Goal: Complete application form: Complete application form

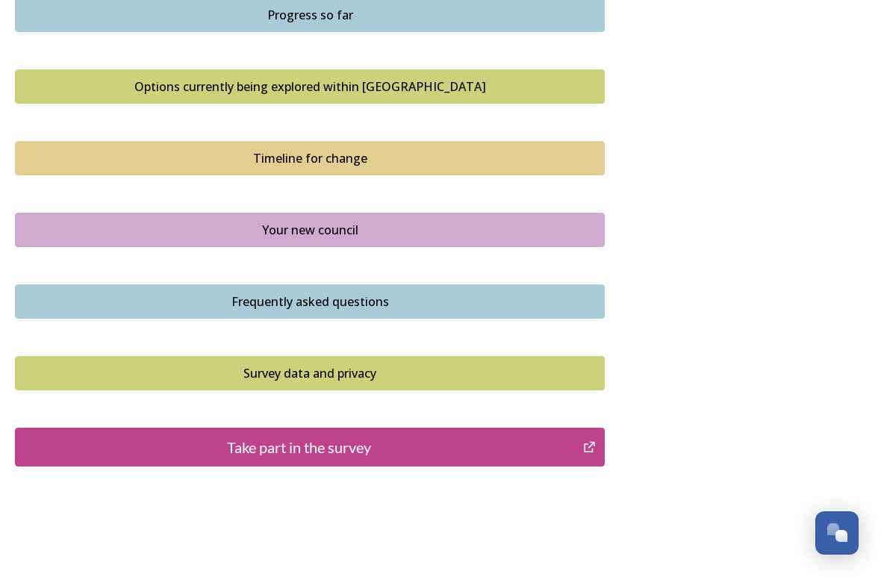
scroll to position [993, 0]
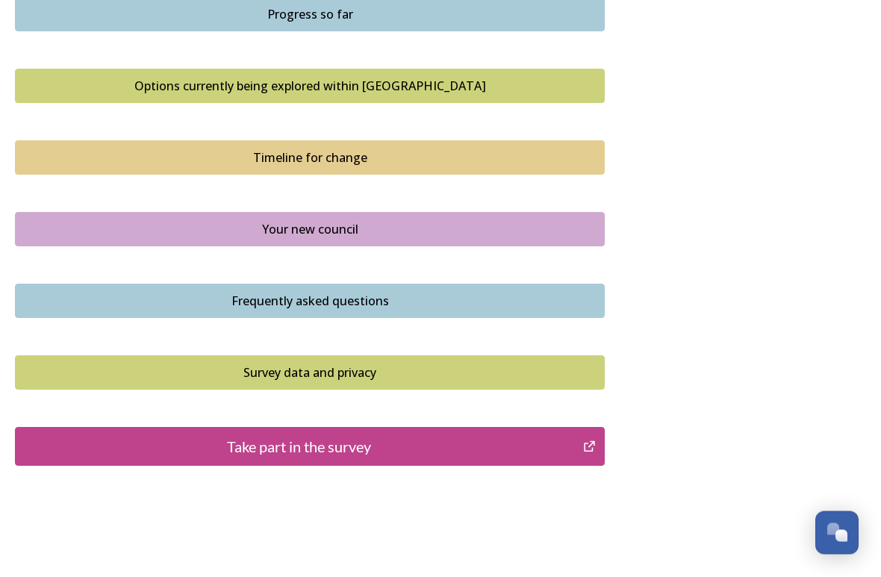
click at [335, 436] on div "Take part in the survey" at bounding box center [299, 447] width 552 height 22
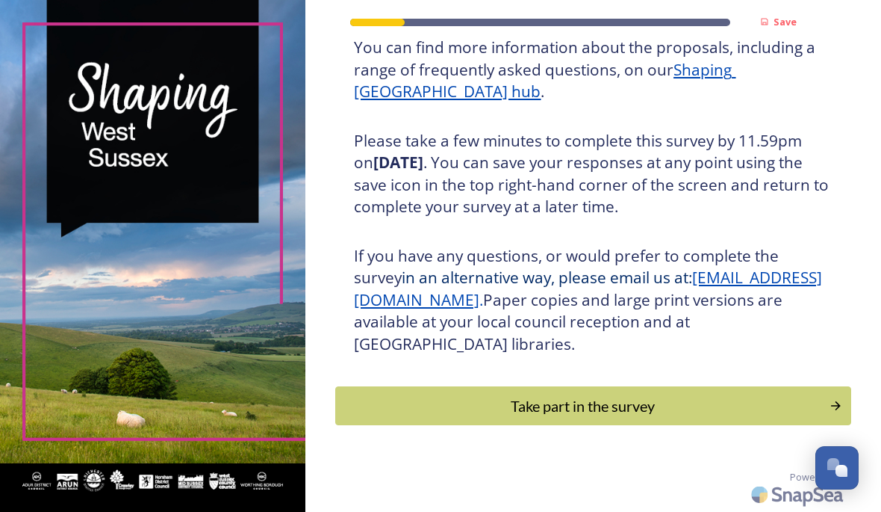
scroll to position [240, 0]
click at [602, 414] on div "Take part in the survey" at bounding box center [583, 405] width 478 height 22
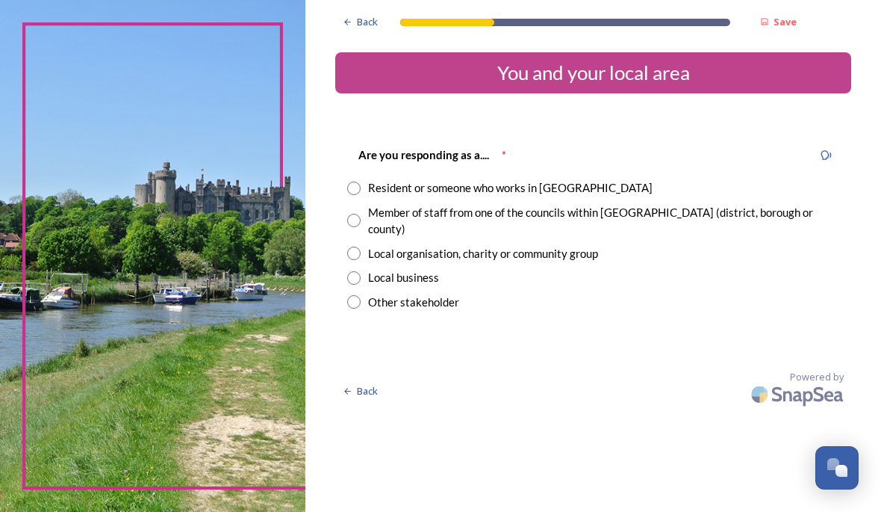
click at [397, 195] on div "Resident or someone who works in [GEOGRAPHIC_DATA]" at bounding box center [593, 187] width 492 height 17
radio input "true"
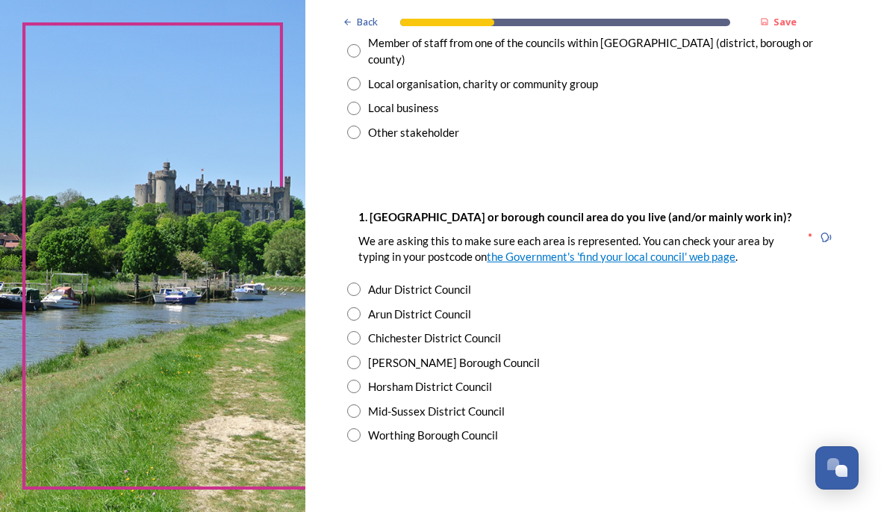
scroll to position [171, 0]
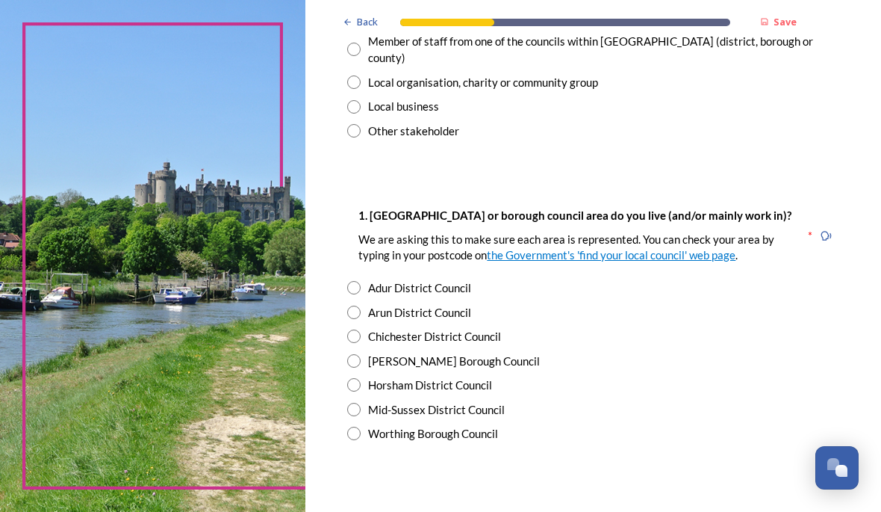
click at [361, 294] on input "radio" at bounding box center [353, 287] width 13 height 13
radio input "true"
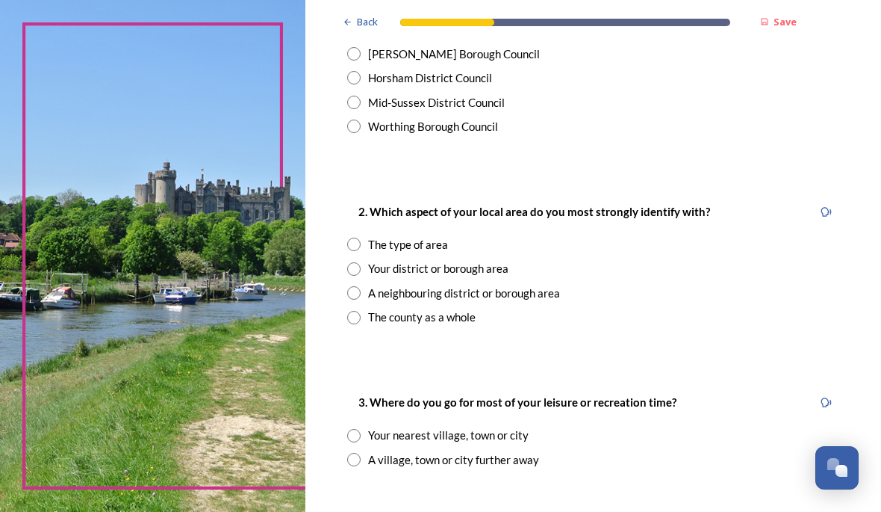
scroll to position [485, 0]
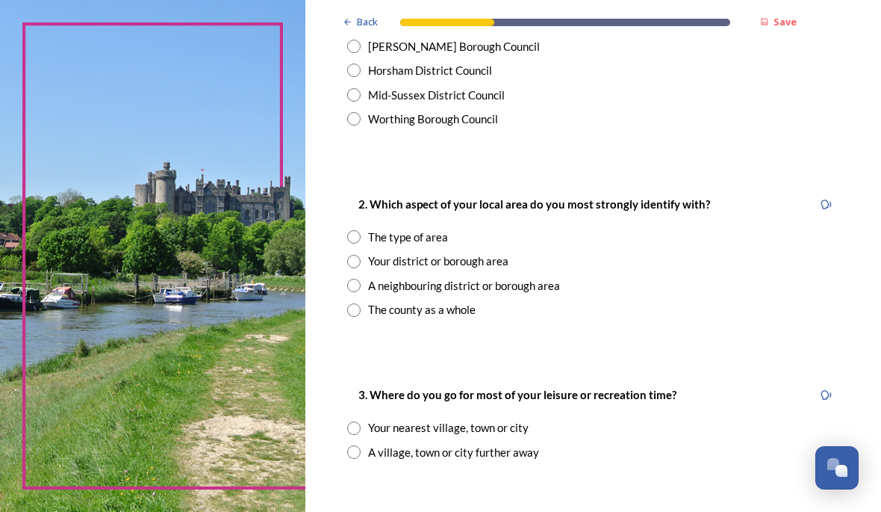
click at [361, 268] on input "radio" at bounding box center [353, 261] width 13 height 13
radio input "true"
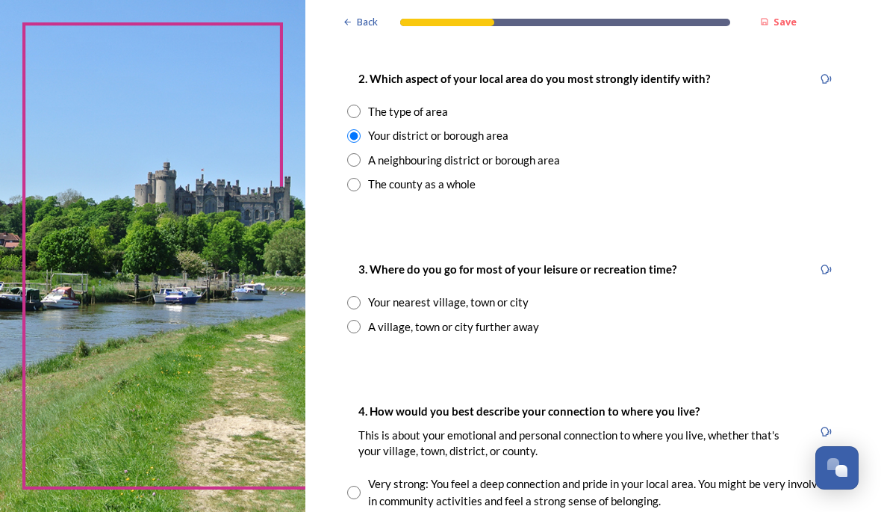
scroll to position [614, 0]
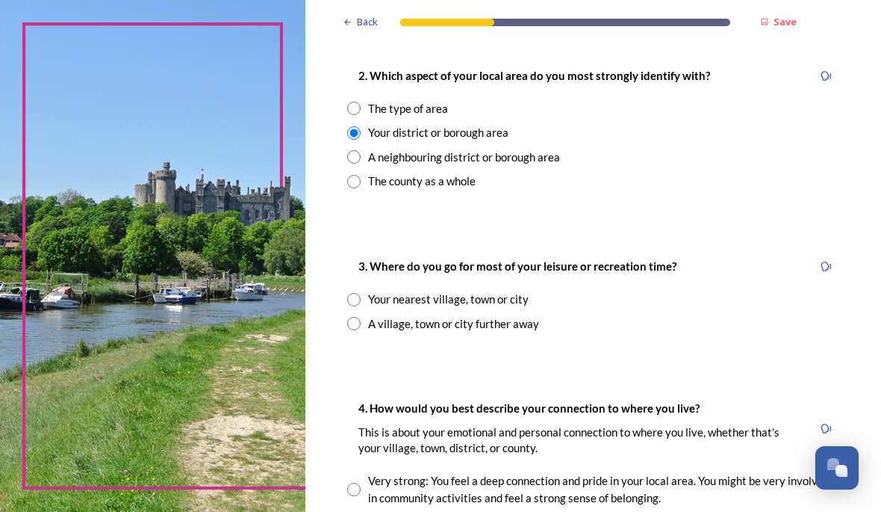
click at [361, 306] on input "radio" at bounding box center [353, 299] width 13 height 13
radio input "true"
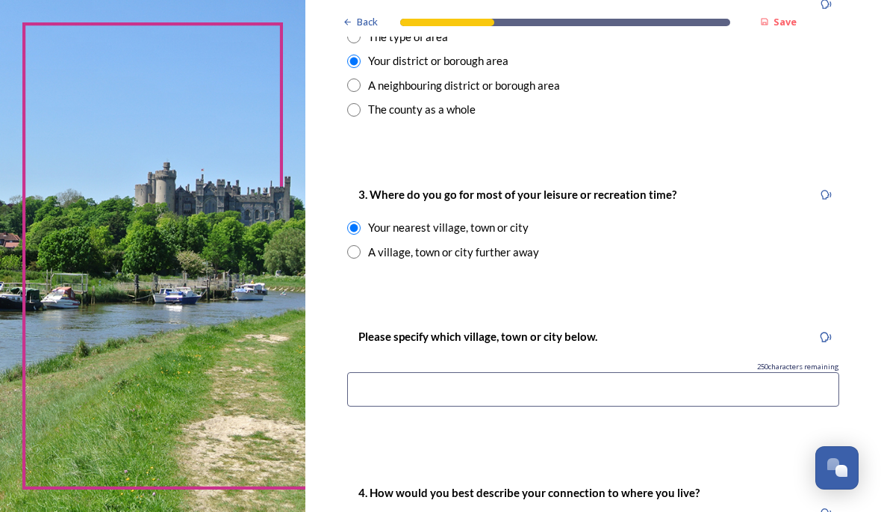
scroll to position [706, 0]
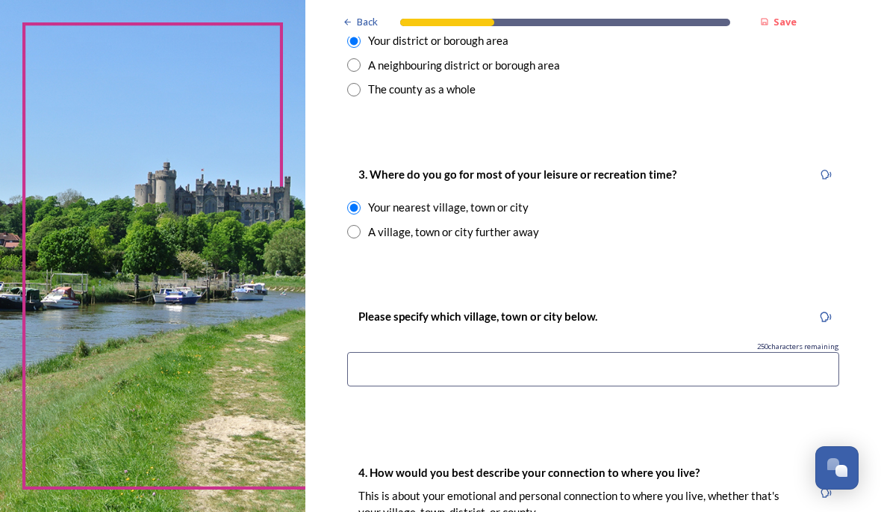
click at [428, 379] on input at bounding box center [593, 369] width 492 height 34
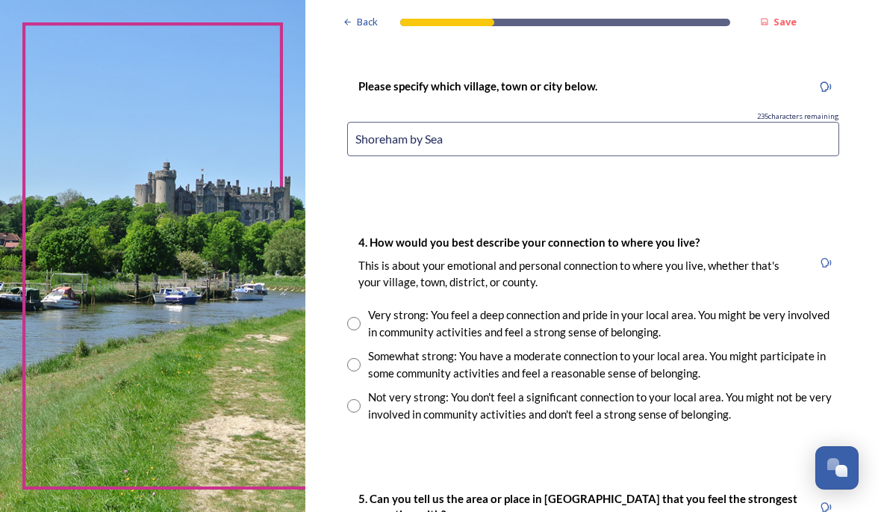
scroll to position [936, 0]
type input "Shoreham by Sea"
click at [361, 325] on input "radio" at bounding box center [353, 323] width 13 height 13
radio input "true"
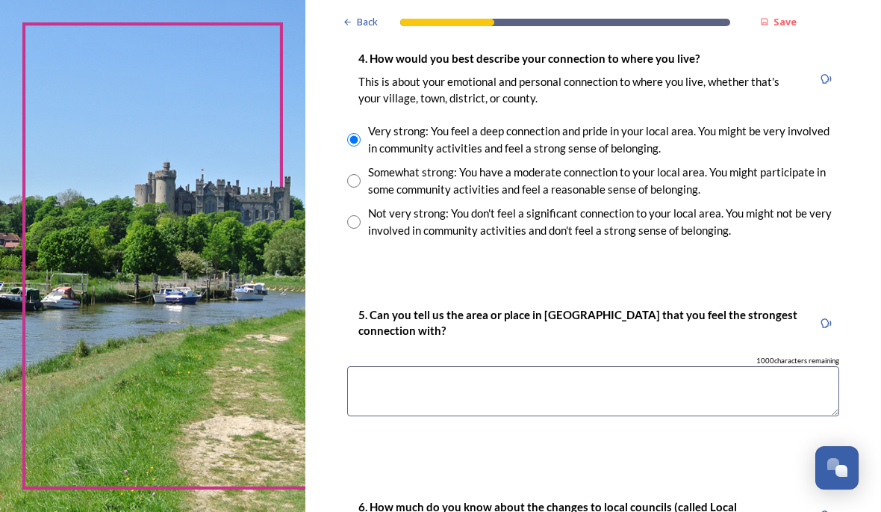
scroll to position [1119, 0]
click at [438, 394] on textarea at bounding box center [593, 391] width 492 height 50
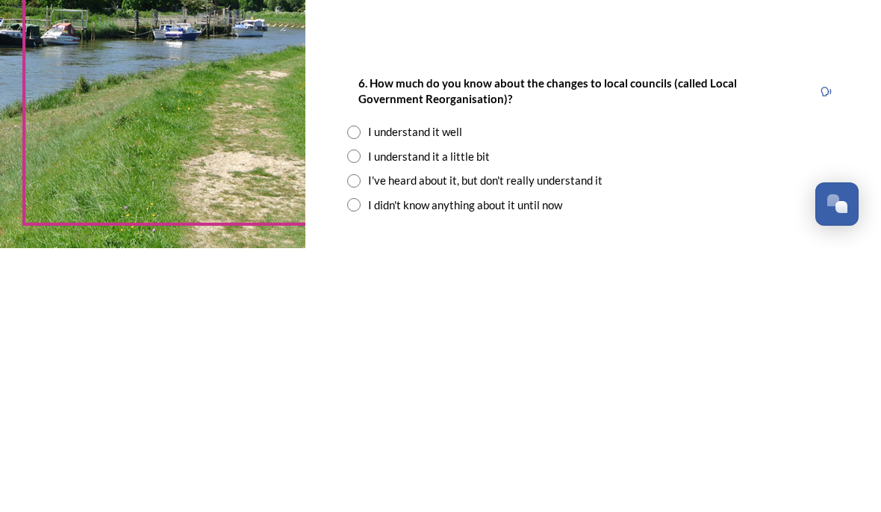
scroll to position [1279, 0]
type textarea "Shoreham by Sea"
click at [361, 389] on input "radio" at bounding box center [353, 395] width 13 height 13
radio input "true"
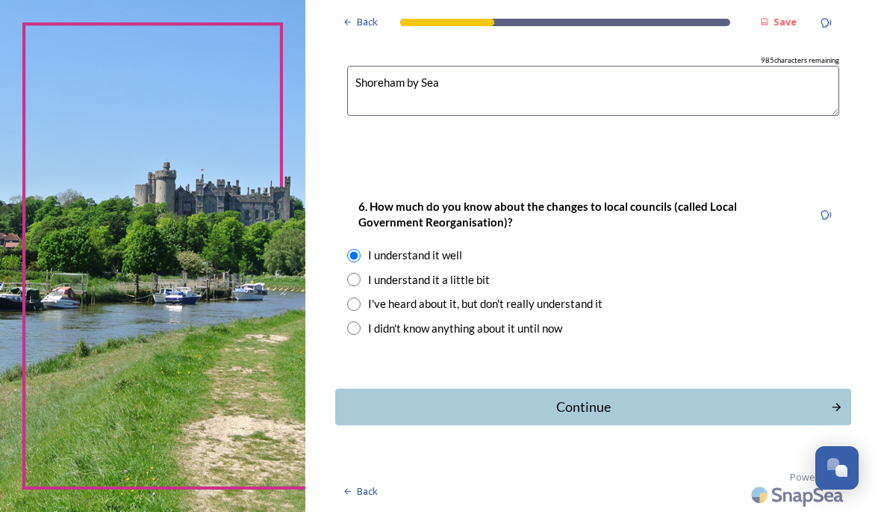
scroll to position [1419, 0]
click at [609, 411] on div "Continue" at bounding box center [583, 407] width 479 height 20
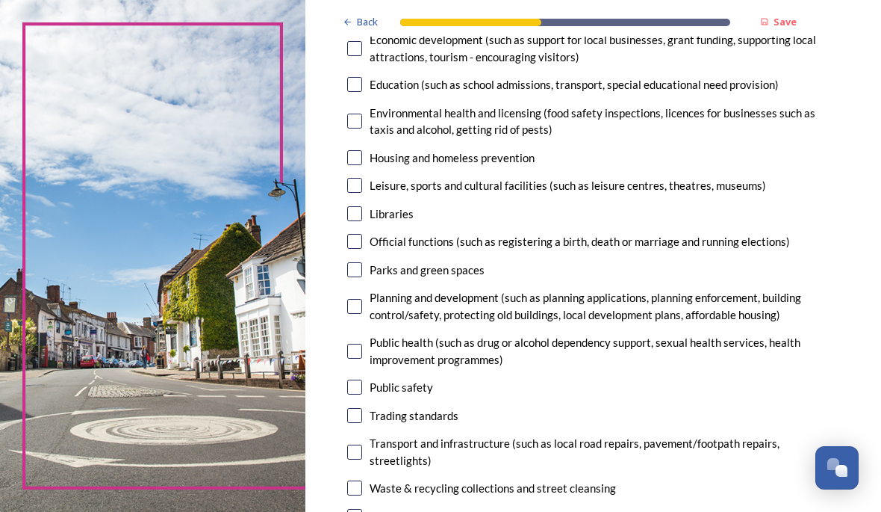
scroll to position [343, 0]
click at [362, 180] on input "checkbox" at bounding box center [354, 185] width 15 height 15
checkbox input "true"
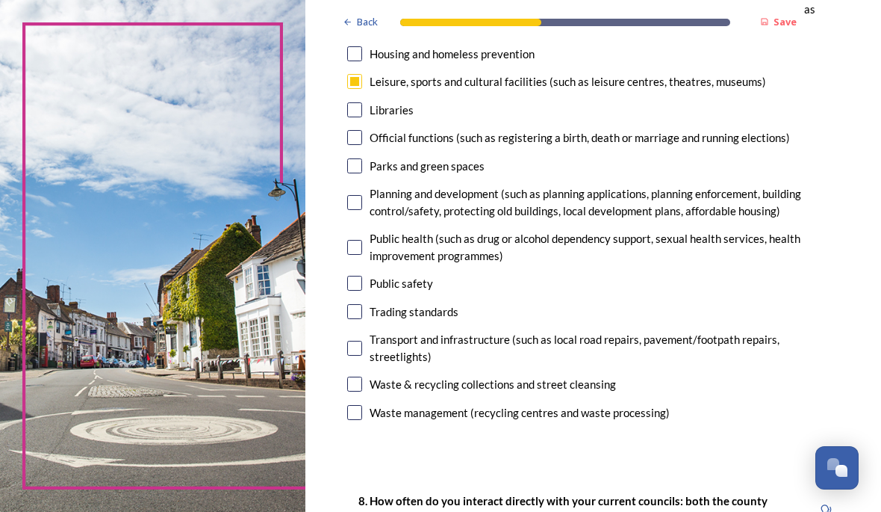
scroll to position [447, 0]
click at [362, 354] on input "checkbox" at bounding box center [354, 347] width 15 height 15
checkbox input "true"
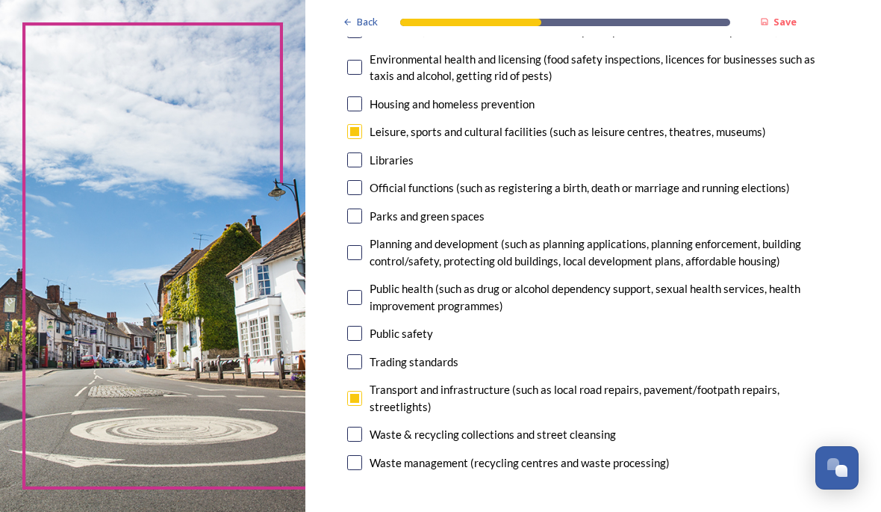
scroll to position [397, 0]
click at [362, 247] on input "checkbox" at bounding box center [354, 252] width 15 height 15
checkbox input "true"
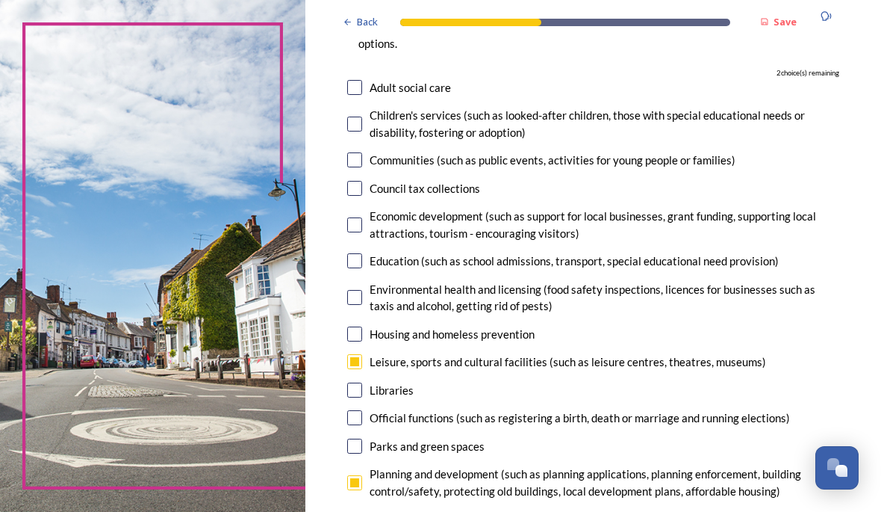
scroll to position [171, 0]
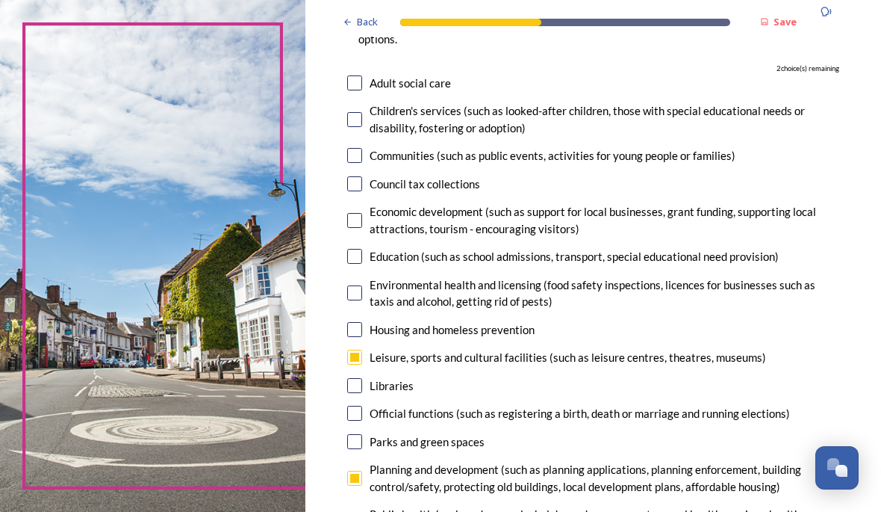
click at [362, 381] on input "checkbox" at bounding box center [354, 385] width 15 height 15
checkbox input "true"
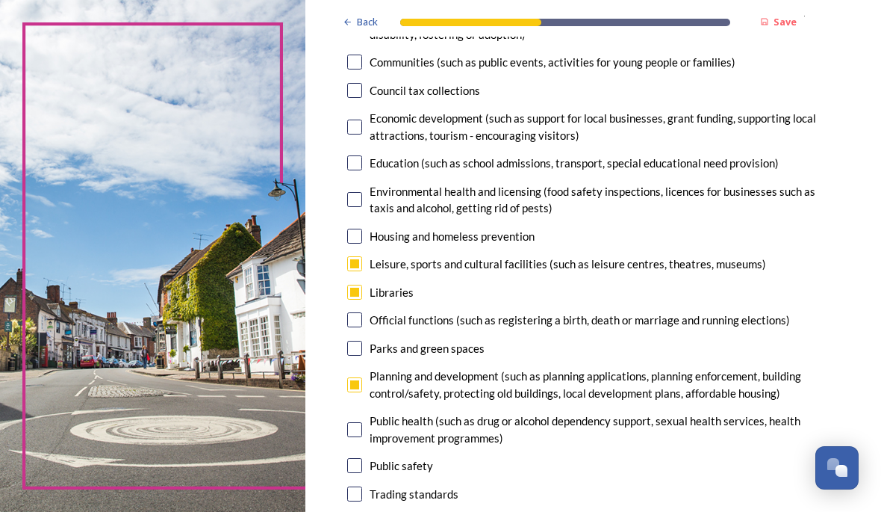
scroll to position [264, 0]
click at [362, 343] on input "checkbox" at bounding box center [354, 348] width 15 height 15
checkbox input "true"
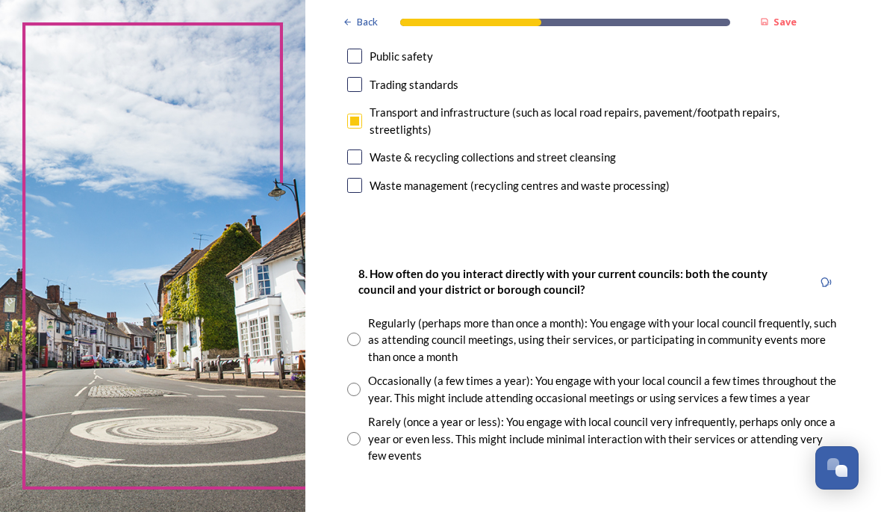
scroll to position [677, 0]
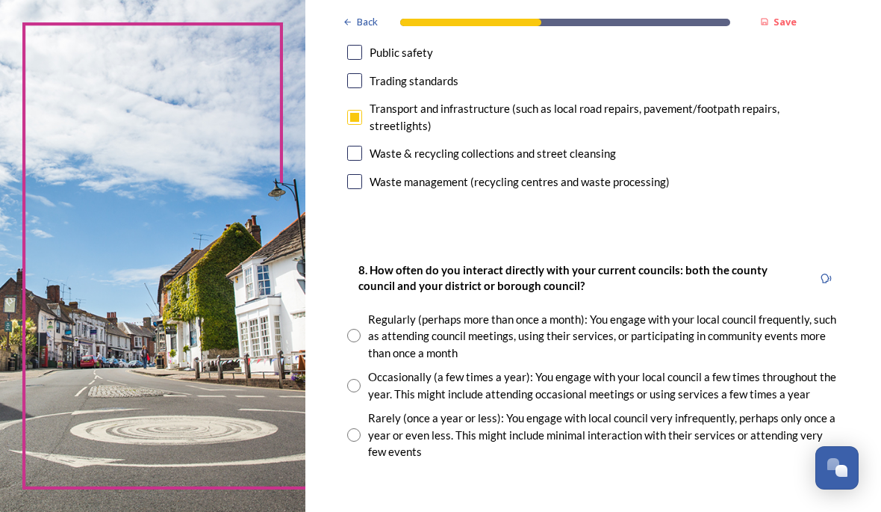
click at [361, 339] on input "radio" at bounding box center [353, 335] width 13 height 13
radio input "true"
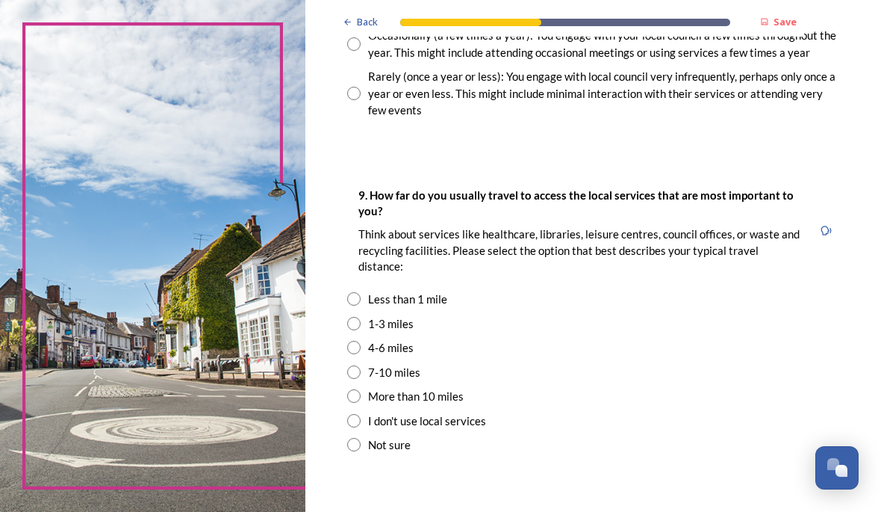
scroll to position [1022, 0]
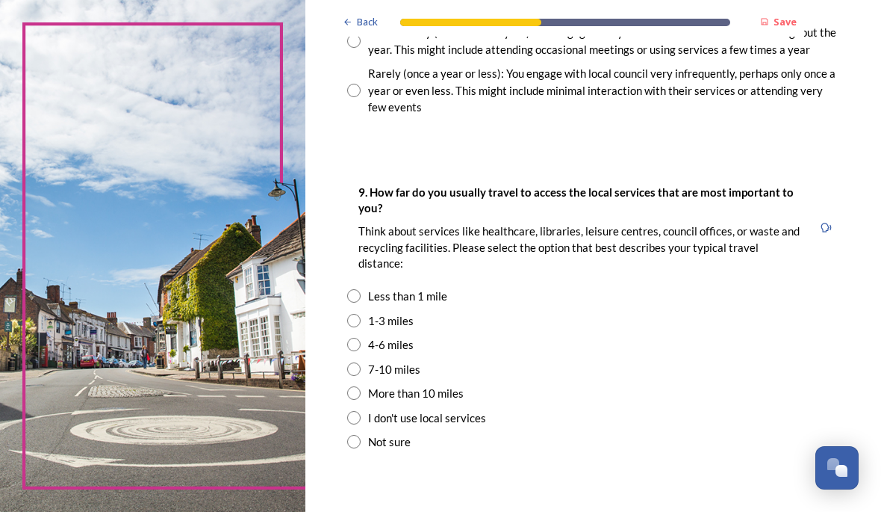
click at [361, 327] on input "radio" at bounding box center [353, 320] width 13 height 13
radio input "true"
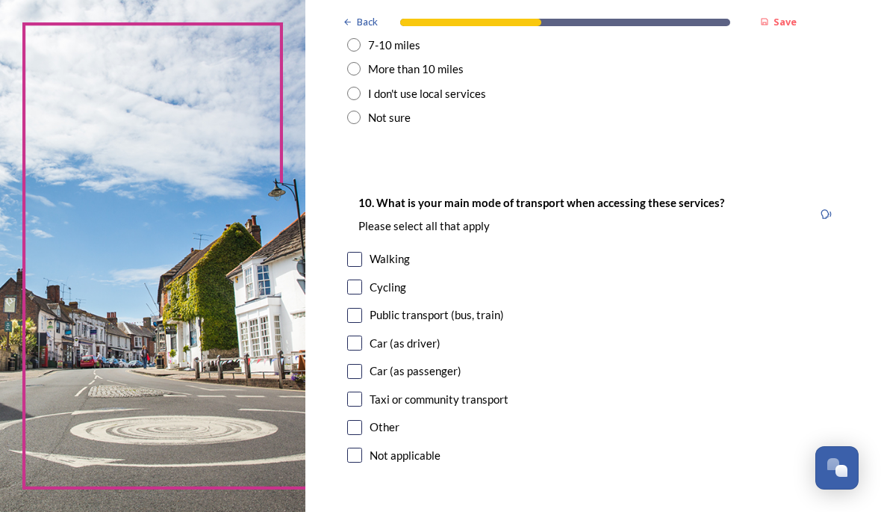
scroll to position [1341, 0]
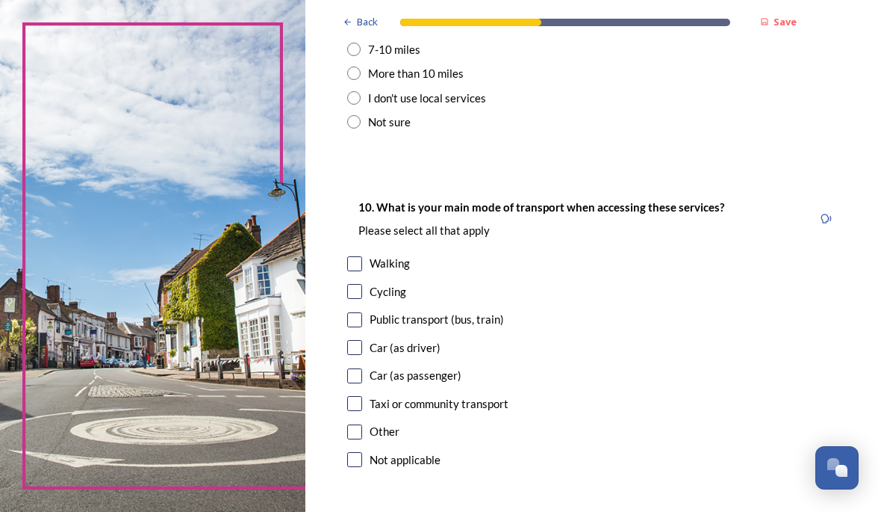
click at [362, 355] on input "checkbox" at bounding box center [354, 347] width 15 height 15
checkbox input "true"
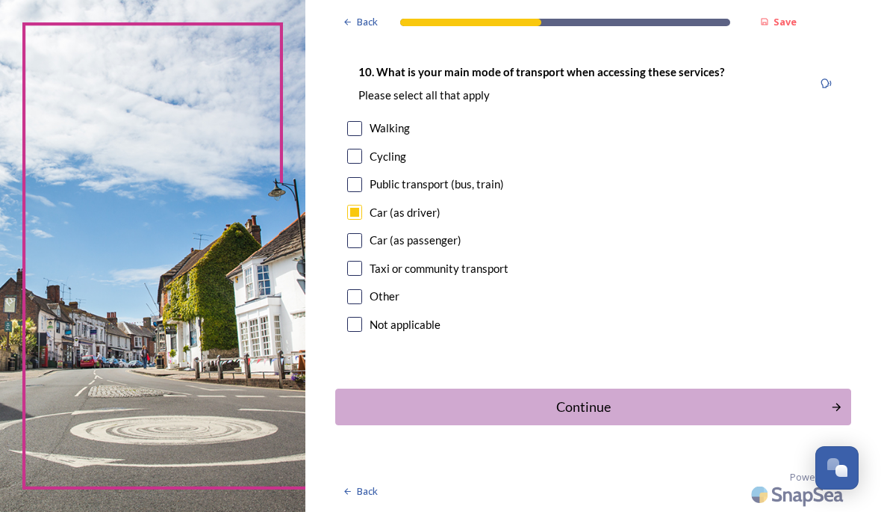
scroll to position [1488, 0]
click at [615, 411] on div "Continue" at bounding box center [583, 407] width 479 height 20
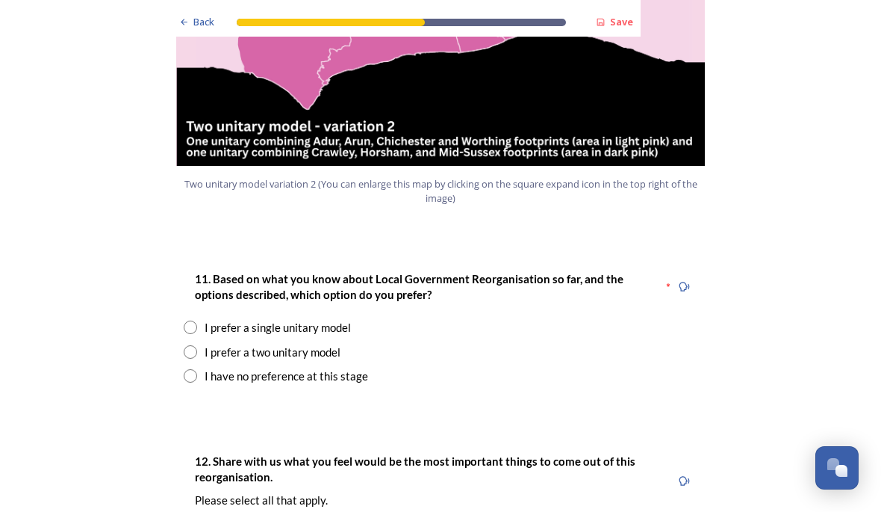
scroll to position [1821, 0]
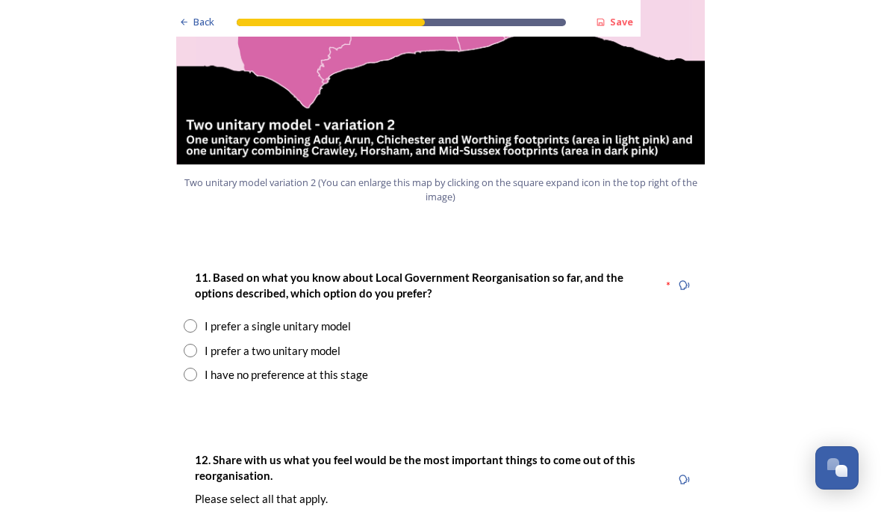
click at [201, 342] on div "I prefer a two unitary model" at bounding box center [441, 350] width 514 height 17
radio input "true"
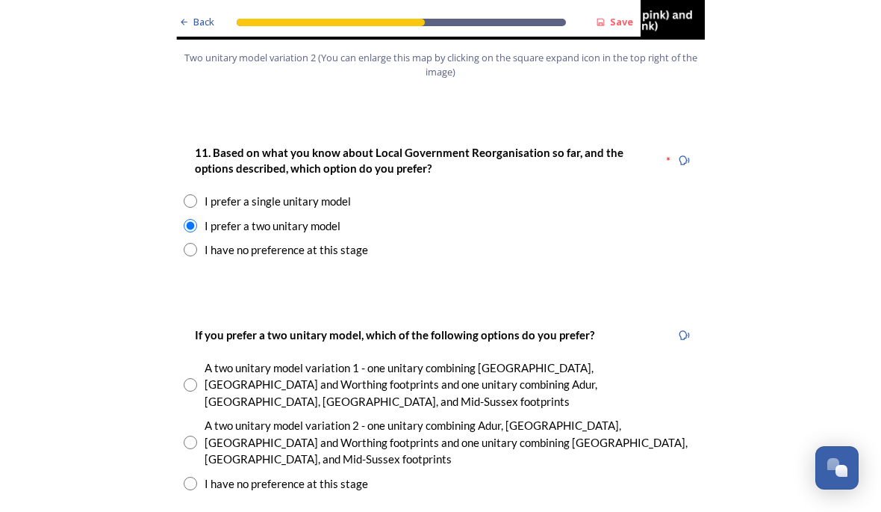
scroll to position [1947, 0]
click at [196, 435] on input "radio" at bounding box center [190, 441] width 13 height 13
radio input "true"
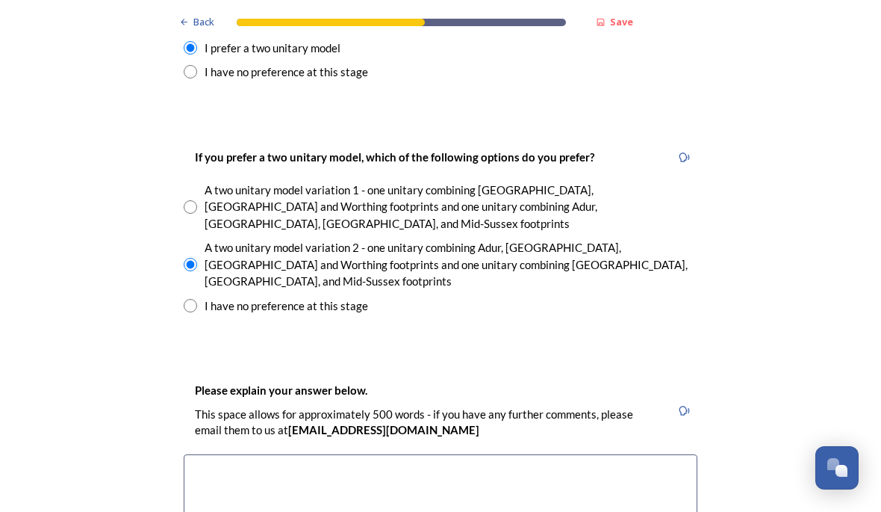
scroll to position [2125, 0]
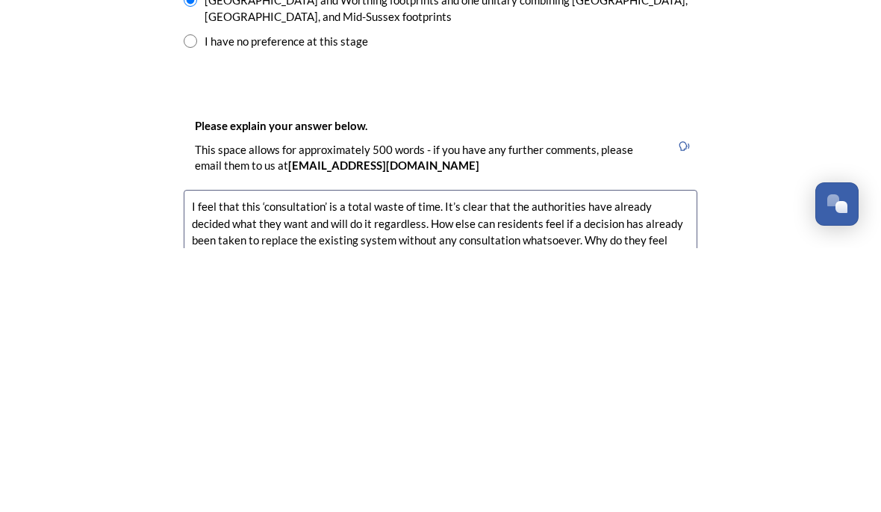
click at [10, 247] on div "Back Save Prioritising future services As explained on our Shaping [GEOGRAPHIC_…" at bounding box center [440, 484] width 881 height 5218
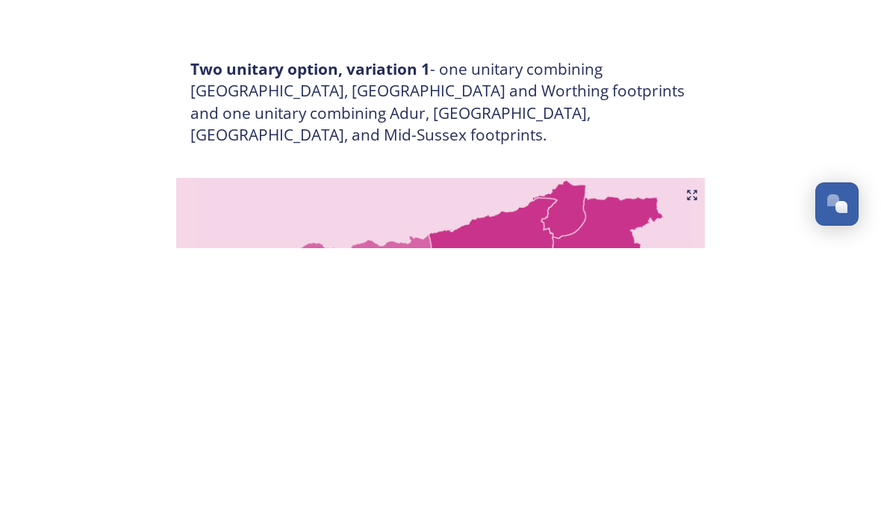
scroll to position [574, 0]
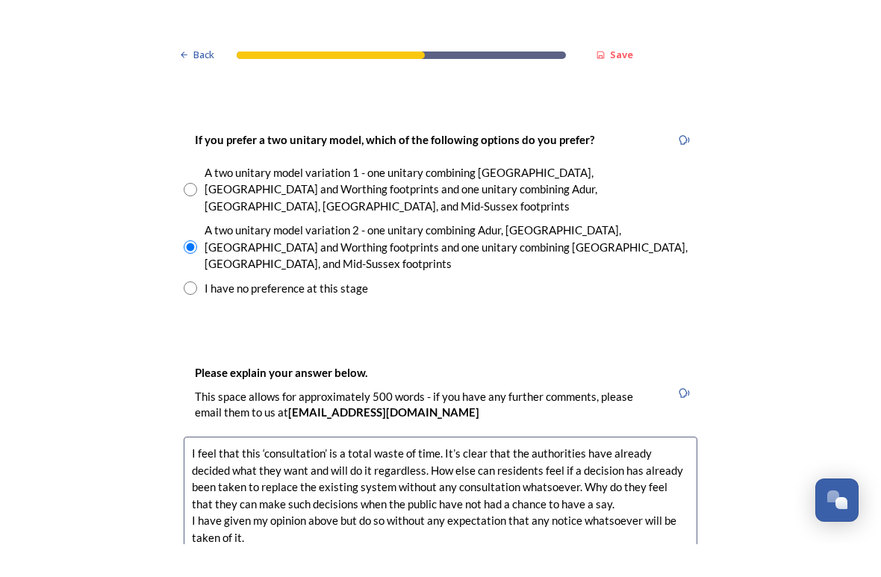
scroll to position [2181, 0]
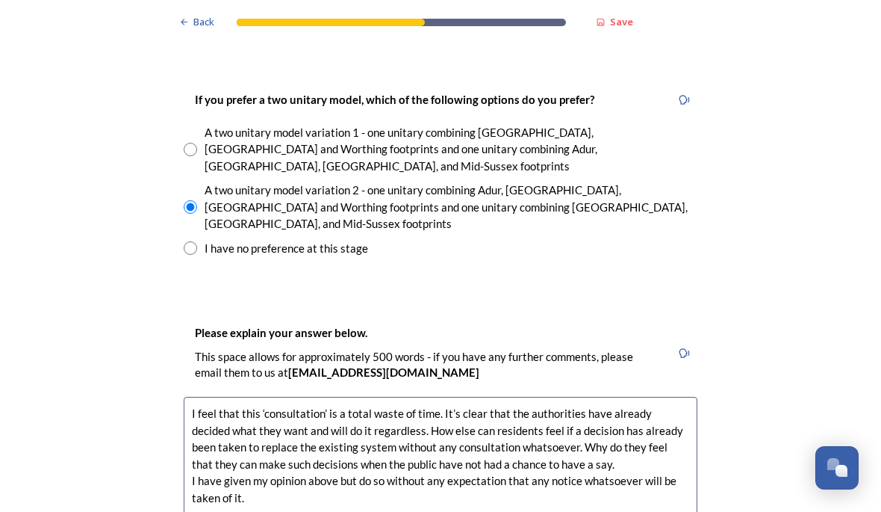
click at [267, 407] on textarea "I feel that this ‘consultation’ is a total waste of time. It’s clear that the a…" at bounding box center [441, 481] width 514 height 168
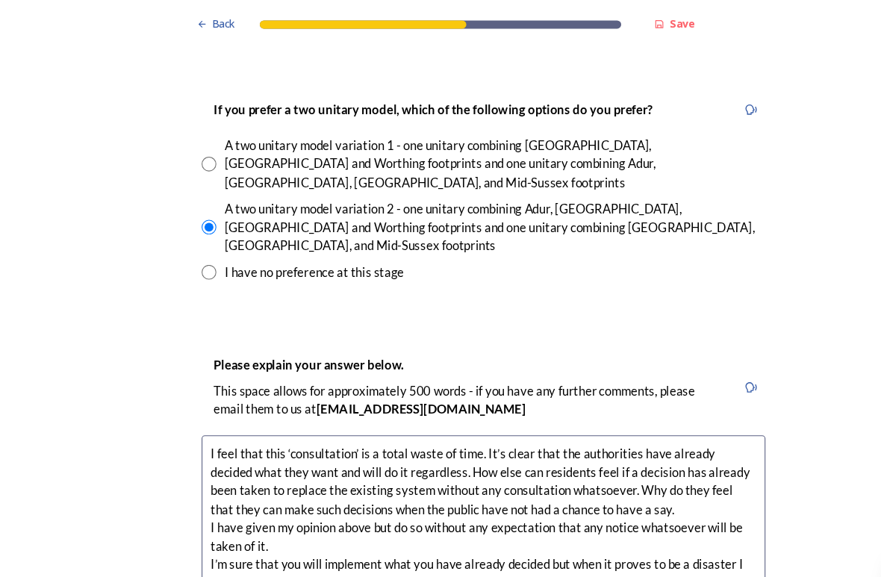
type textarea "I feel that this ‘consultation’ is a total waste of time. It’s clear that the a…"
click at [771, 405] on div "Back Save Prioritising future services As explained on our Shaping [GEOGRAPHIC_…" at bounding box center [440, 428] width 881 height 5218
click at [770, 263] on div "Back Save Prioritising future services As explained on our Shaping [GEOGRAPHIC_…" at bounding box center [440, 428] width 881 height 5218
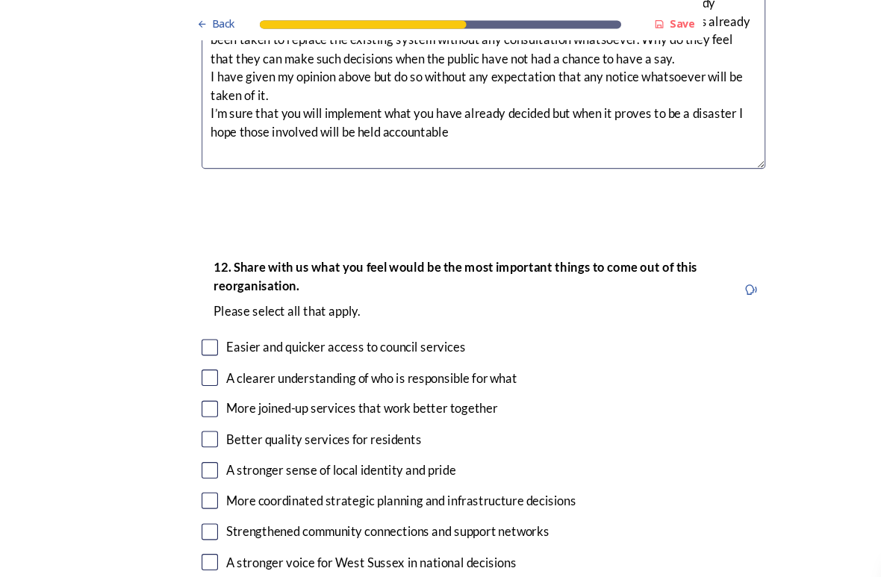
scroll to position [2592, 0]
click at [193, 337] on input "checkbox" at bounding box center [191, 344] width 15 height 15
checkbox input "true"
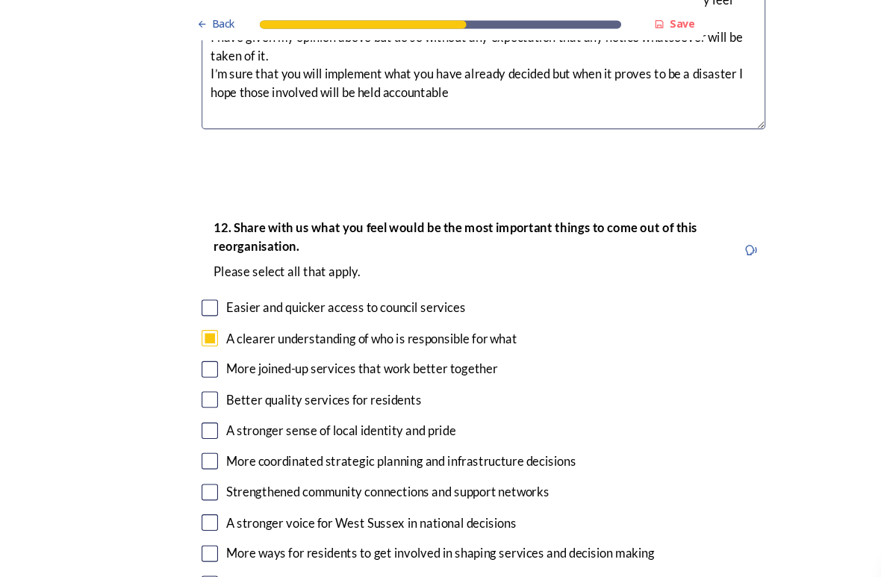
scroll to position [2628, 0]
click at [197, 413] on input "checkbox" at bounding box center [191, 420] width 15 height 15
checkbox input "true"
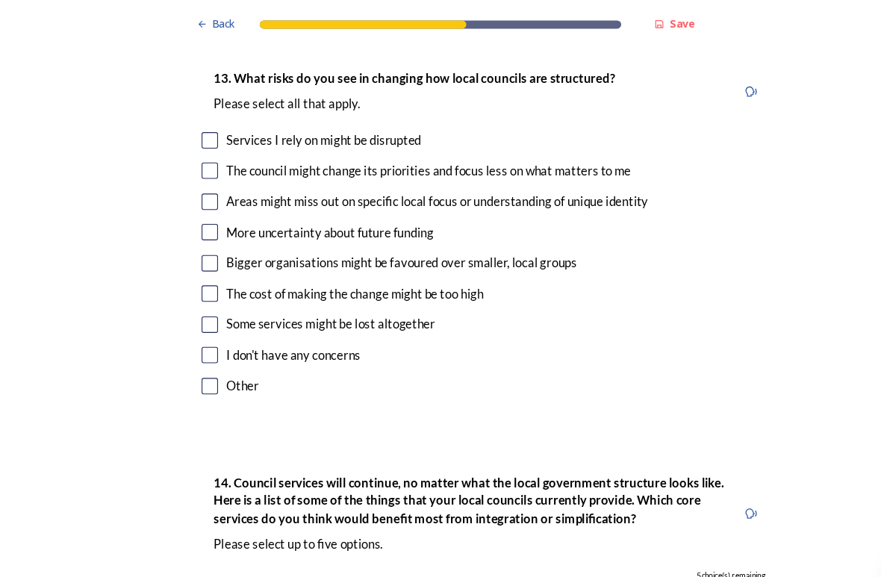
scroll to position [3203, 0]
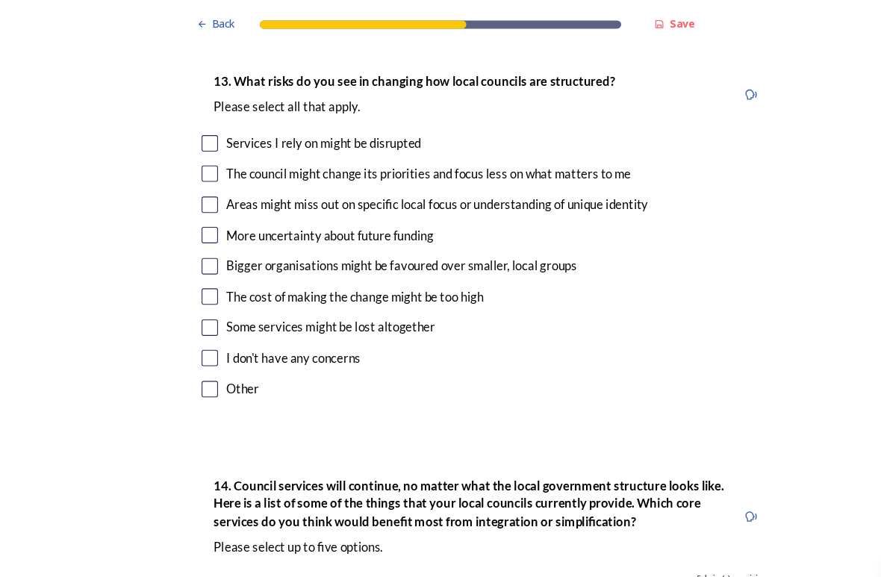
click at [192, 235] on input "checkbox" at bounding box center [191, 242] width 15 height 15
checkbox input "true"
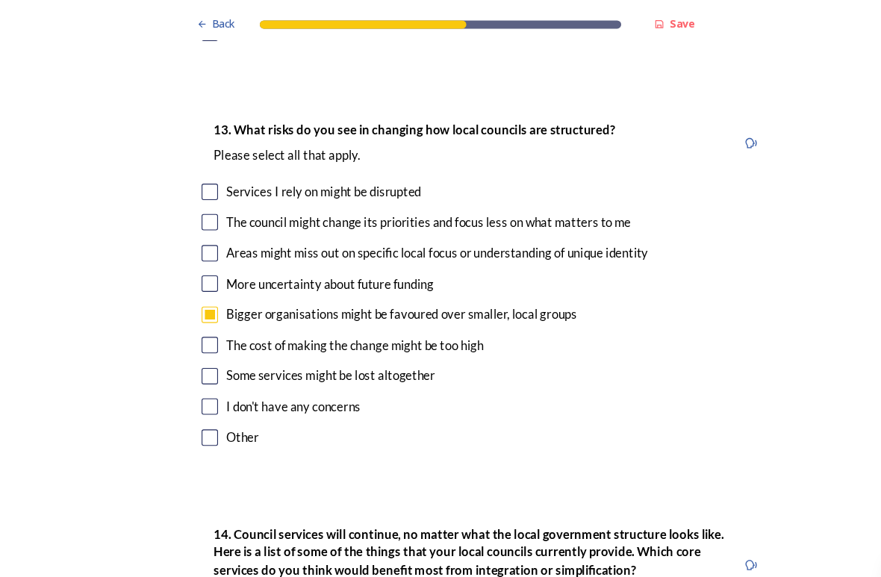
scroll to position [3159, 0]
click at [198, 335] on input "checkbox" at bounding box center [191, 342] width 15 height 15
checkbox input "true"
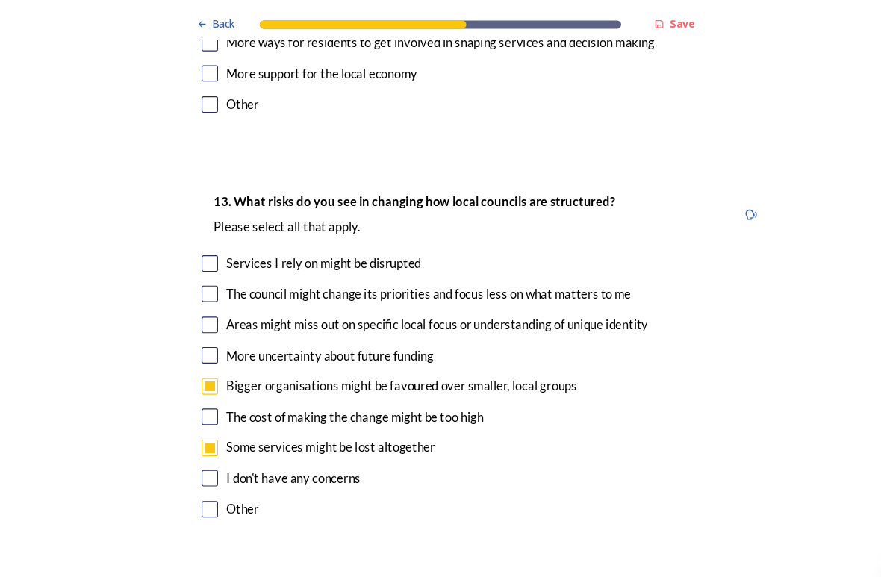
scroll to position [3092, 0]
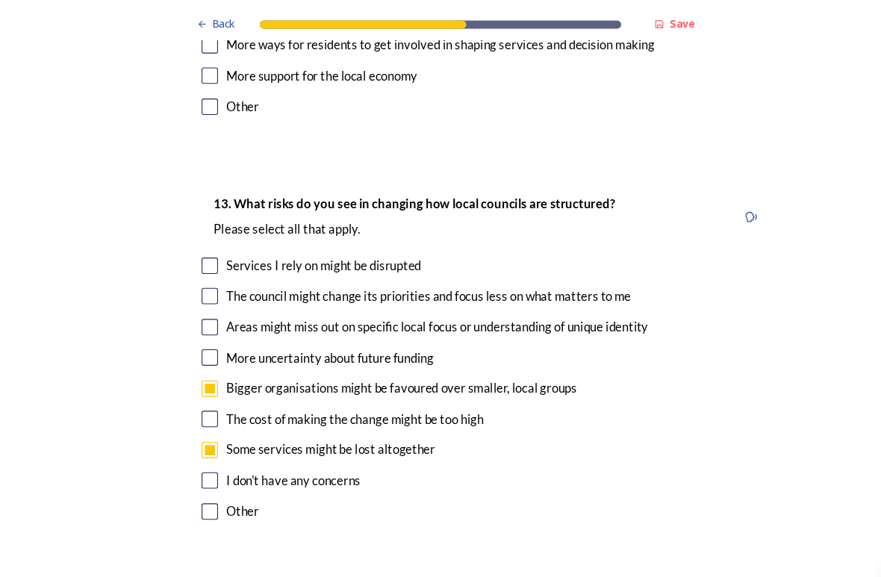
click at [197, 289] on div "Areas might miss out on specific local focus or understanding of unique identity" at bounding box center [441, 297] width 514 height 17
checkbox input "true"
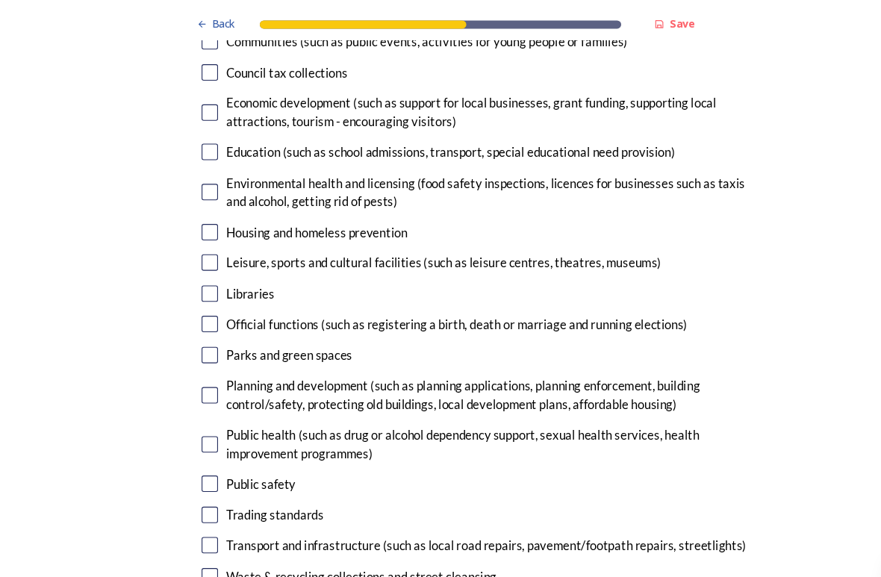
scroll to position [3788, 0]
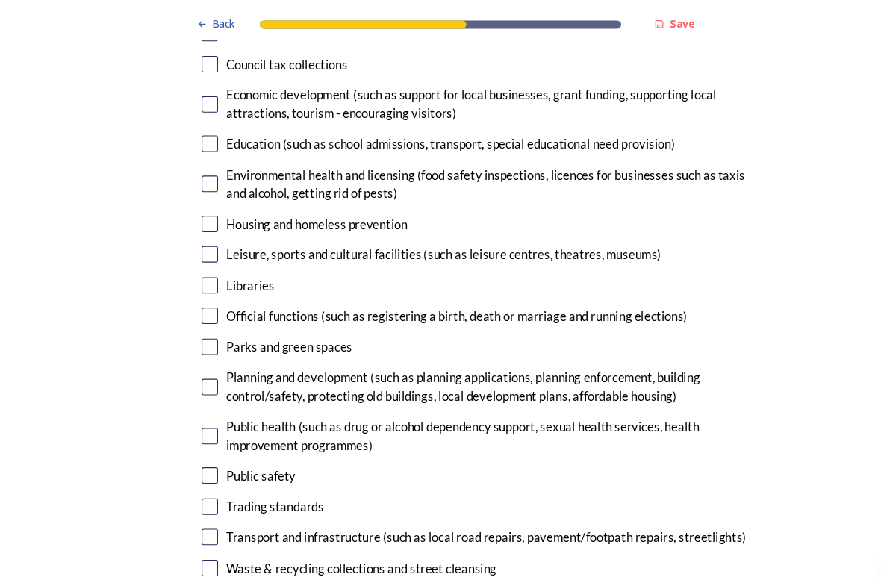
click at [193, 345] on input "checkbox" at bounding box center [191, 352] width 15 height 15
checkbox input "true"
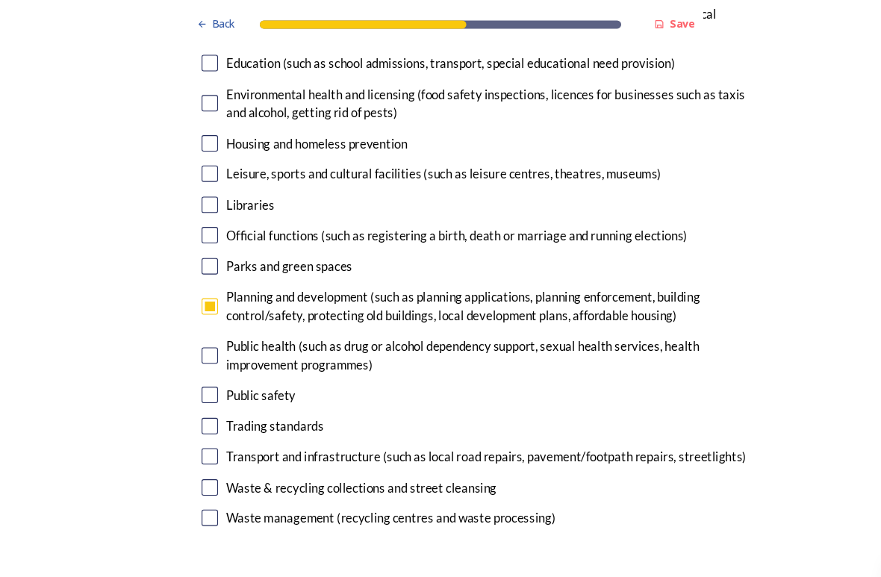
scroll to position [3867, 0]
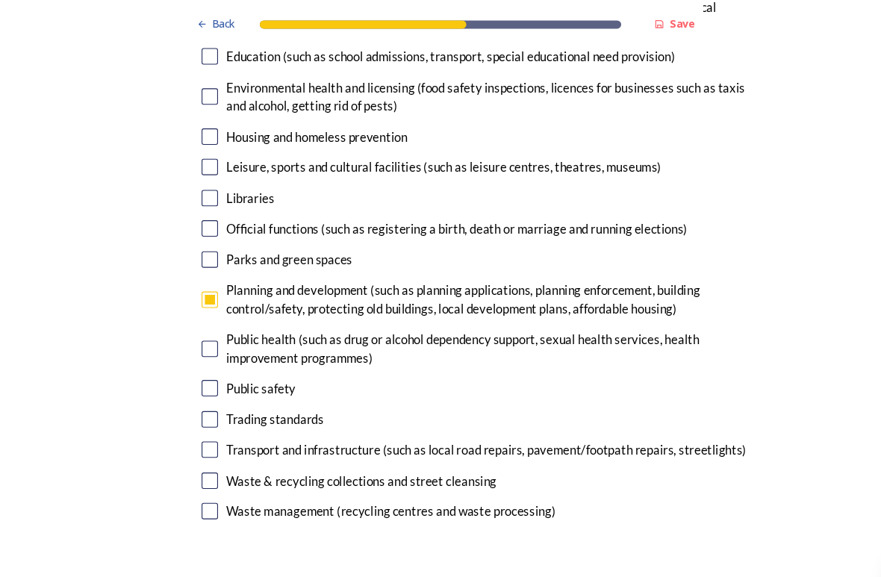
click at [194, 403] on input "checkbox" at bounding box center [191, 410] width 15 height 15
checkbox input "true"
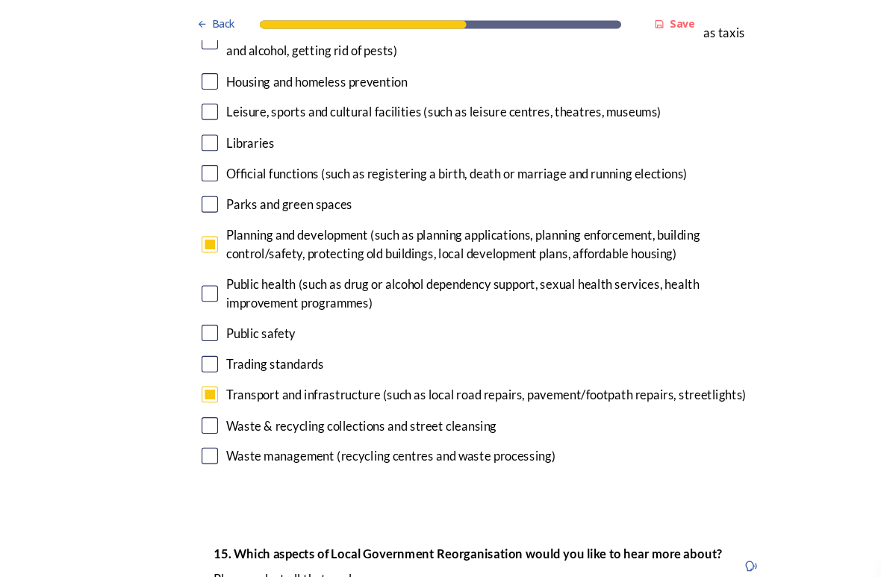
scroll to position [3917, 0]
click at [198, 408] on input "checkbox" at bounding box center [191, 415] width 15 height 15
checkbox input "true"
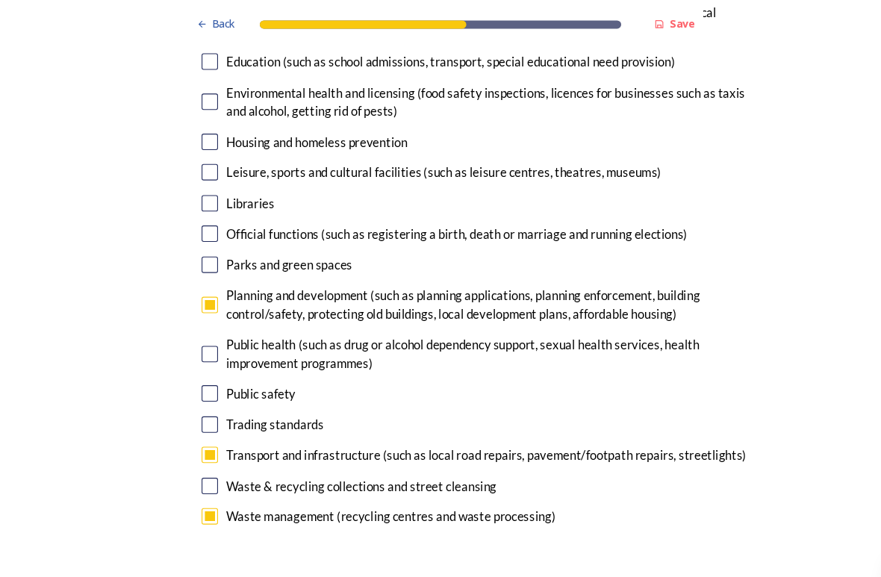
scroll to position [3862, 0]
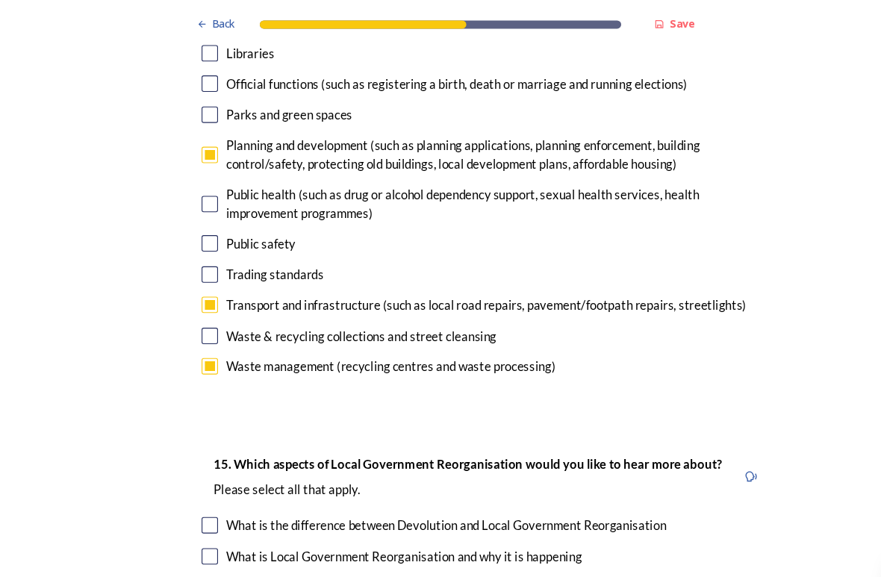
scroll to position [3999, 0]
click at [191, 299] on input "checkbox" at bounding box center [191, 306] width 15 height 15
checkbox input "true"
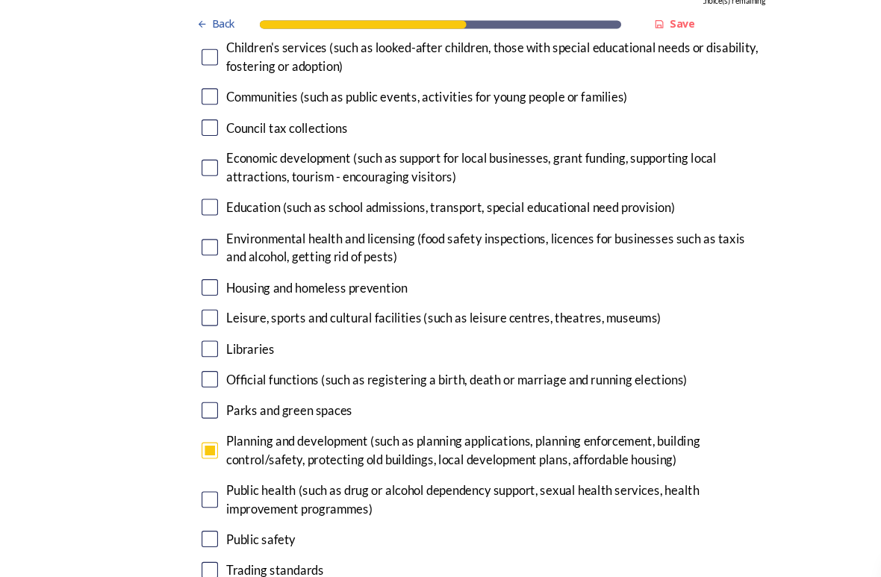
scroll to position [3729, 0]
click at [189, 367] on input "checkbox" at bounding box center [191, 374] width 15 height 15
checkbox input "true"
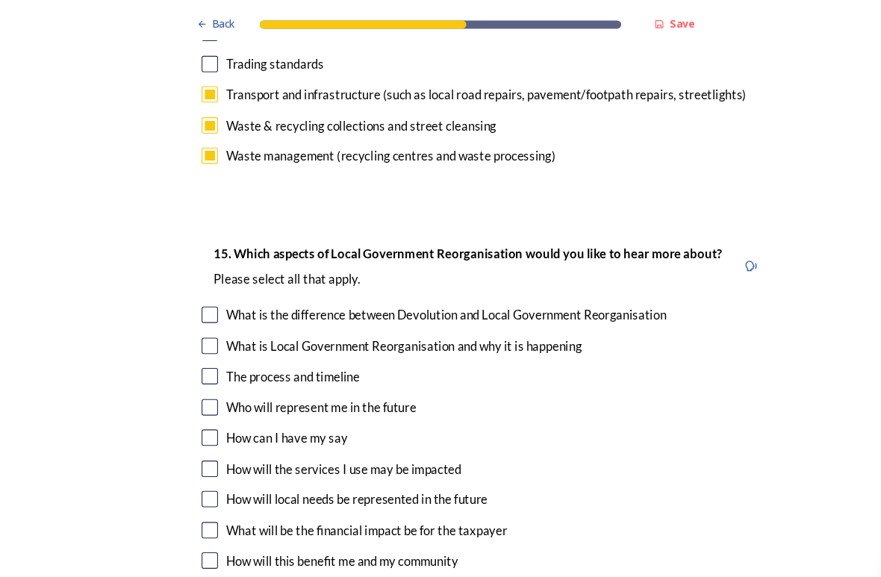
scroll to position [4190, 0]
click at [195, 280] on input "checkbox" at bounding box center [191, 287] width 15 height 15
checkbox input "true"
click at [190, 308] on input "checkbox" at bounding box center [191, 315] width 15 height 15
checkbox input "true"
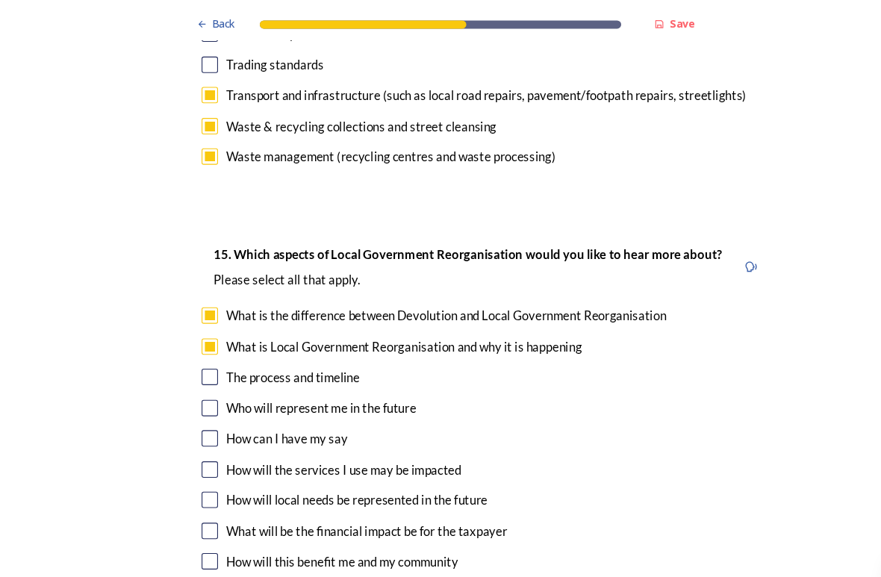
click at [190, 392] on input "checkbox" at bounding box center [191, 399] width 15 height 15
checkbox input "true"
click at [198, 448] on input "checkbox" at bounding box center [191, 455] width 15 height 15
checkbox input "true"
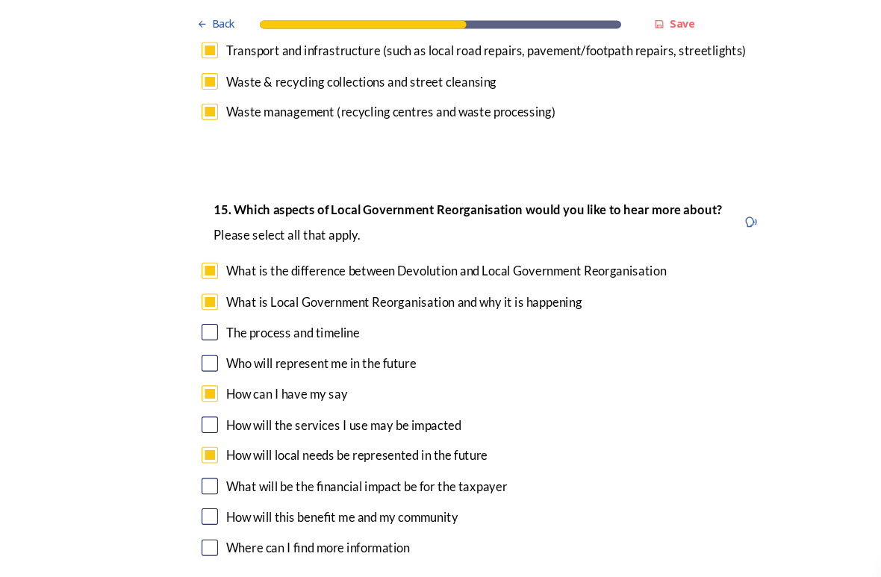
scroll to position [4234, 0]
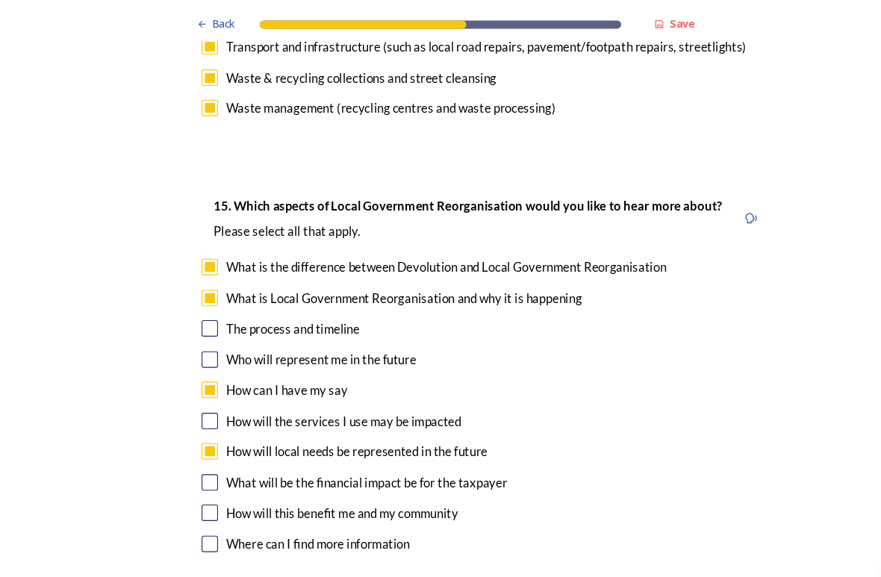
click at [196, 460] on input "checkbox" at bounding box center [191, 467] width 15 height 15
checkbox input "true"
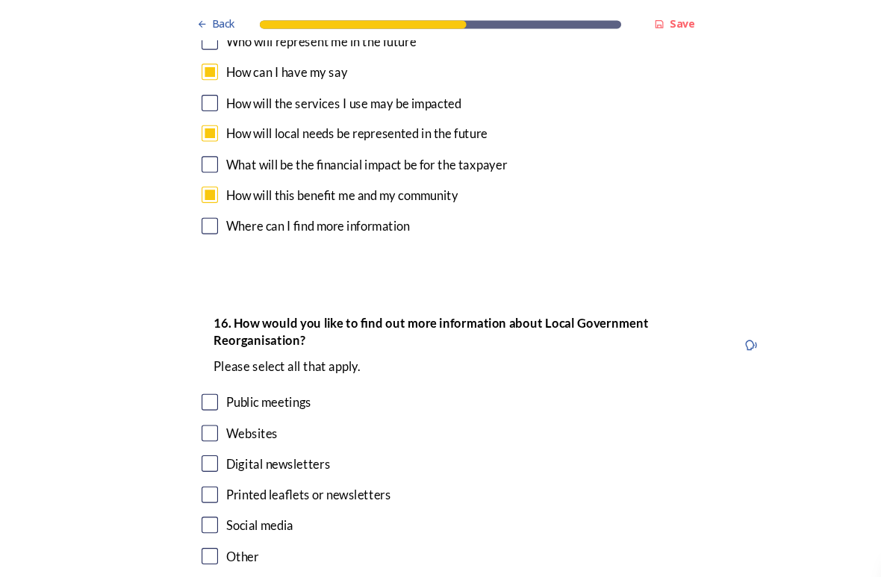
scroll to position [4523, 0]
click at [538, 327] on p "﻿Please select all that apply." at bounding box center [427, 335] width 464 height 16
click at [195, 444] on input "checkbox" at bounding box center [191, 451] width 15 height 15
checkbox input "true"
click at [192, 388] on input "checkbox" at bounding box center [191, 395] width 15 height 15
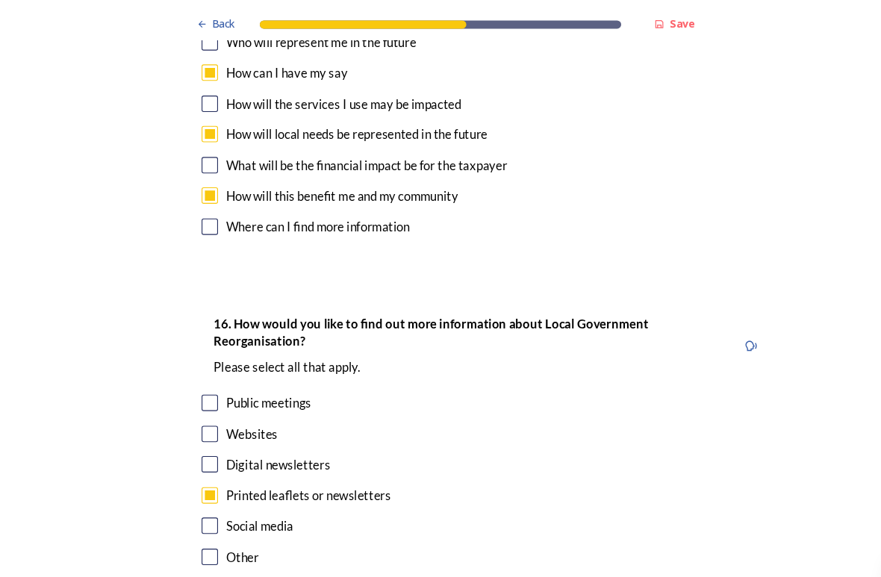
checkbox input "true"
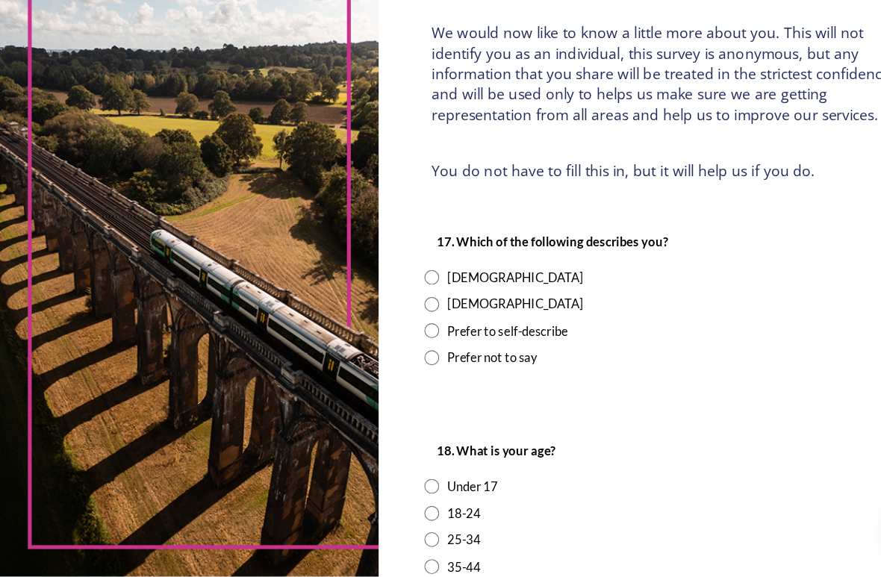
scroll to position [75, 0]
click at [400, 323] on input "radio" at bounding box center [393, 329] width 13 height 13
radio input "true"
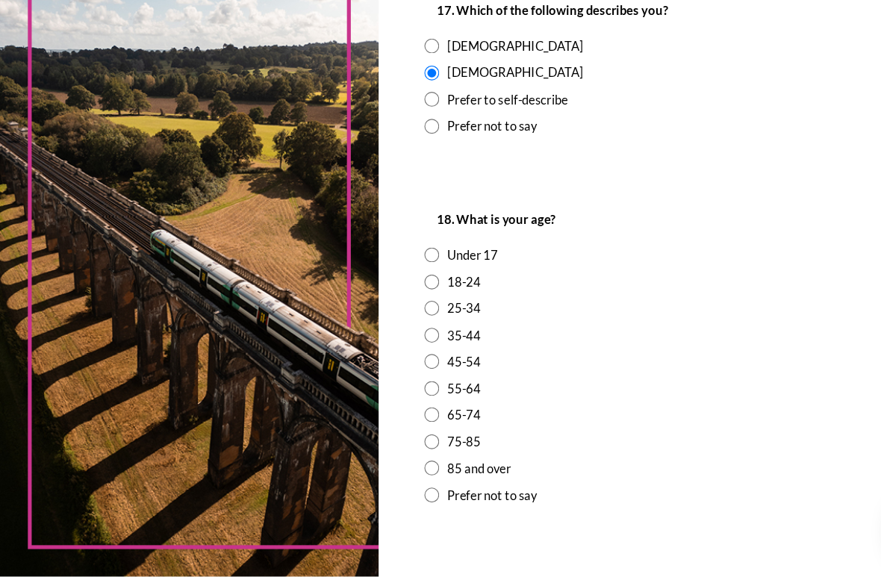
scroll to position [285, 0]
click at [400, 423] on input "radio" at bounding box center [393, 429] width 13 height 13
radio input "true"
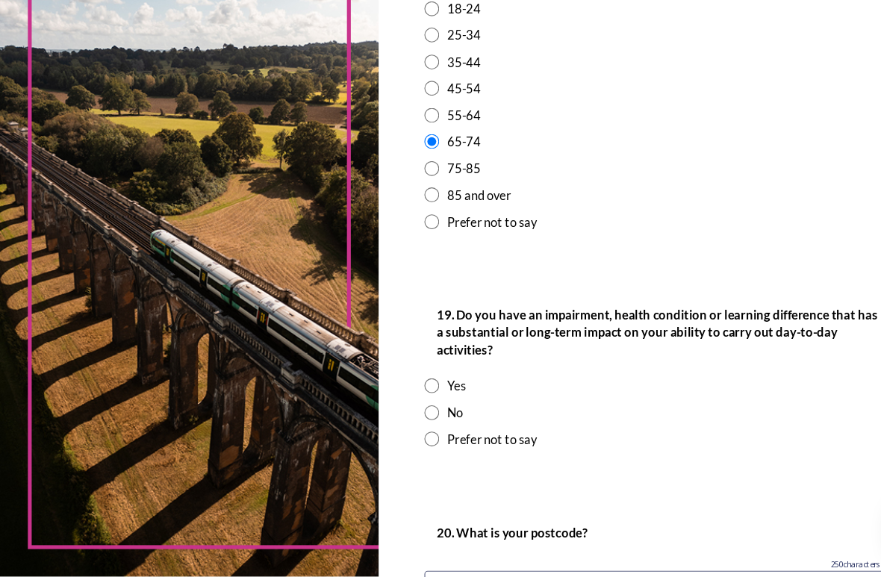
scroll to position [536, 0]
click at [408, 418] on div "No" at bounding box center [613, 426] width 453 height 17
radio input "true"
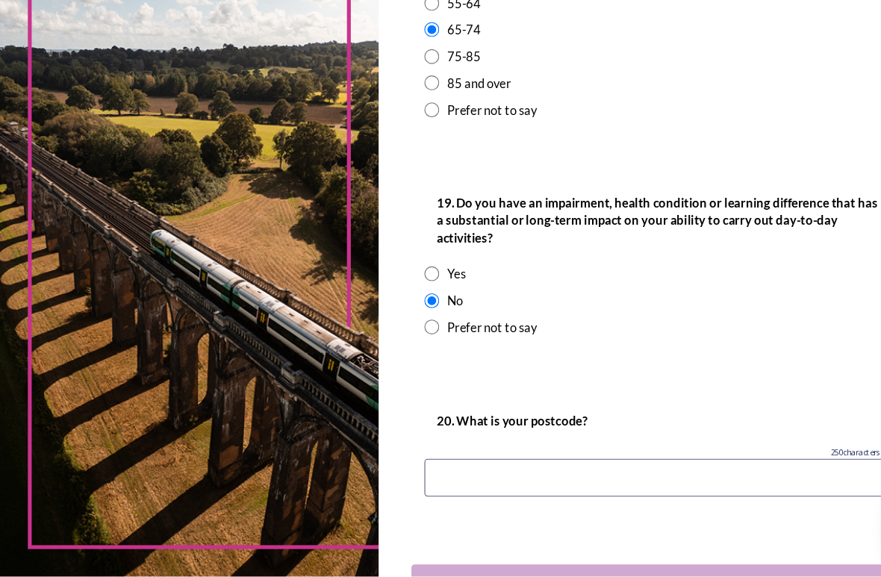
scroll to position [656, 0]
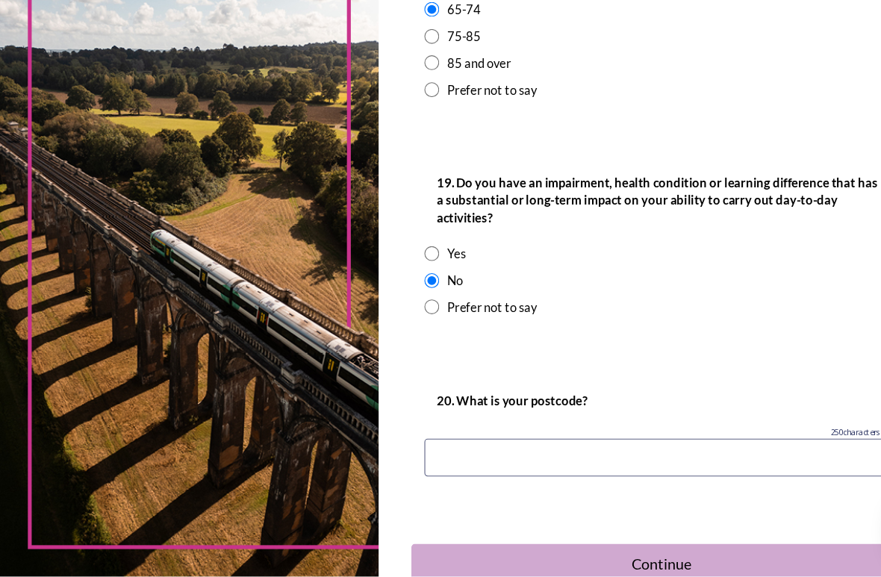
click at [430, 451] on input at bounding box center [613, 468] width 453 height 34
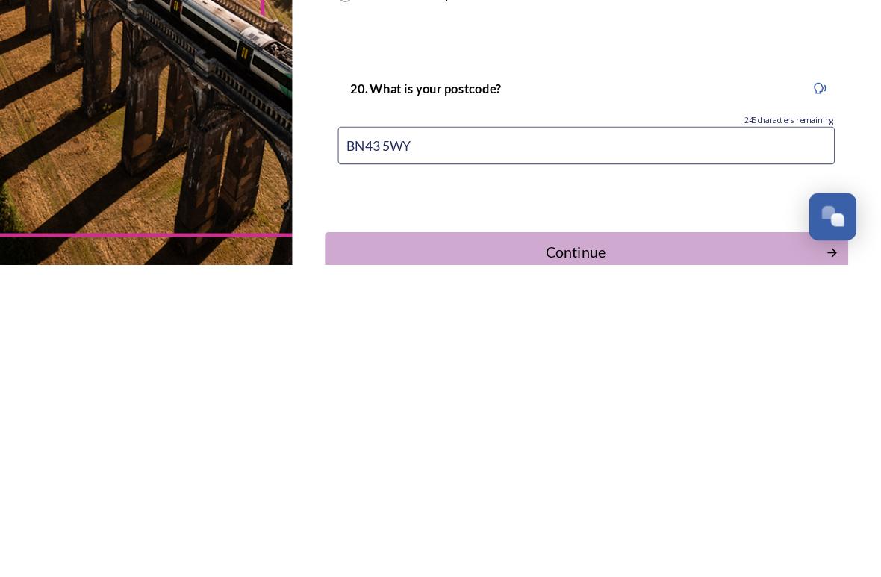
type input "BN43 5WY"
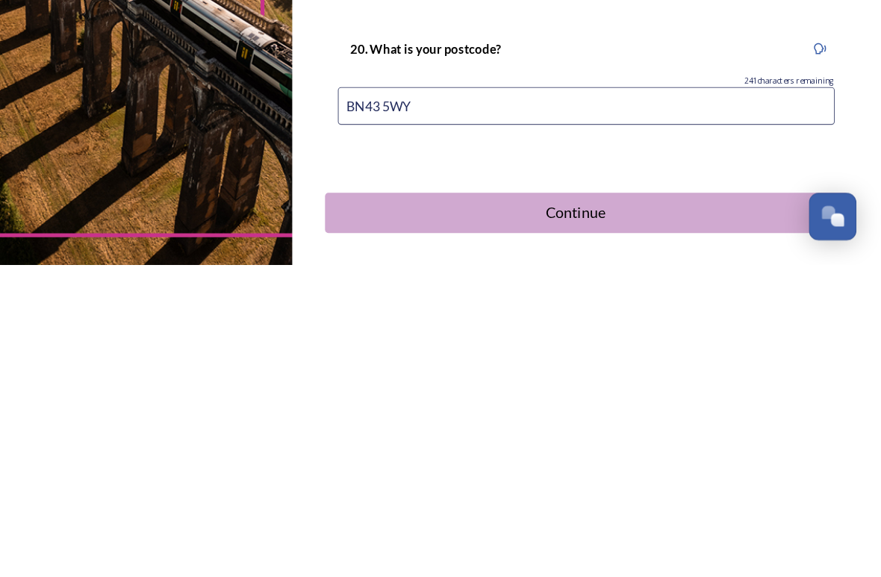
scroll to position [691, 0]
click at [532, 511] on div "Continue" at bounding box center [603, 530] width 440 height 20
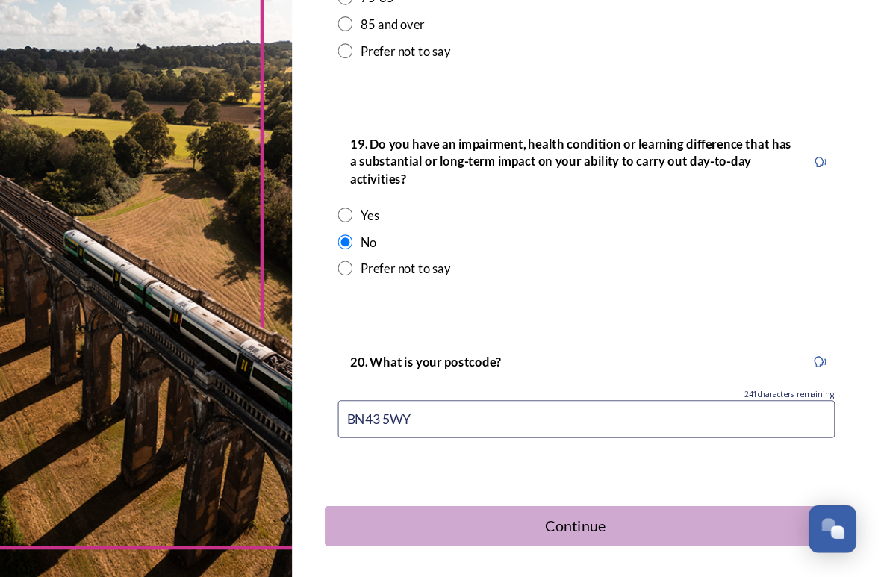
scroll to position [0, 0]
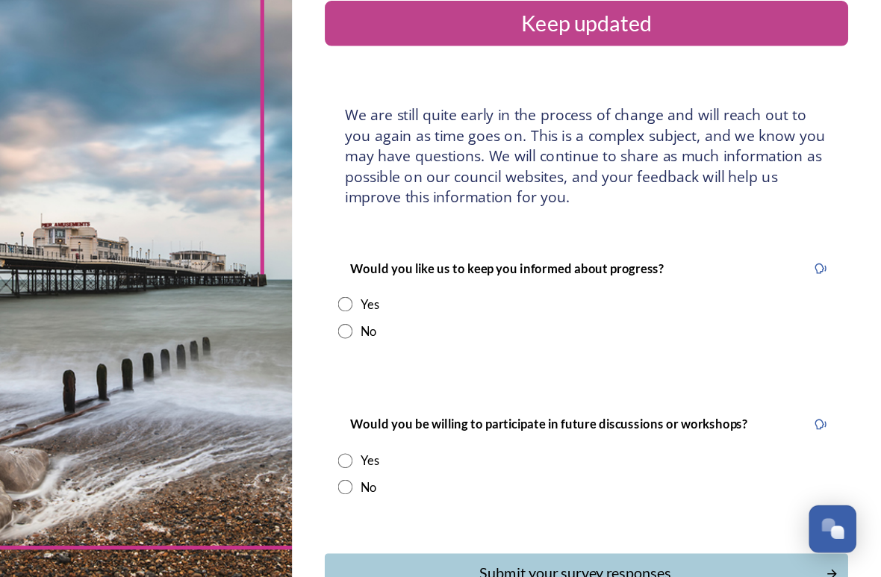
click at [387, 322] on input "radio" at bounding box center [393, 328] width 13 height 13
radio input "true"
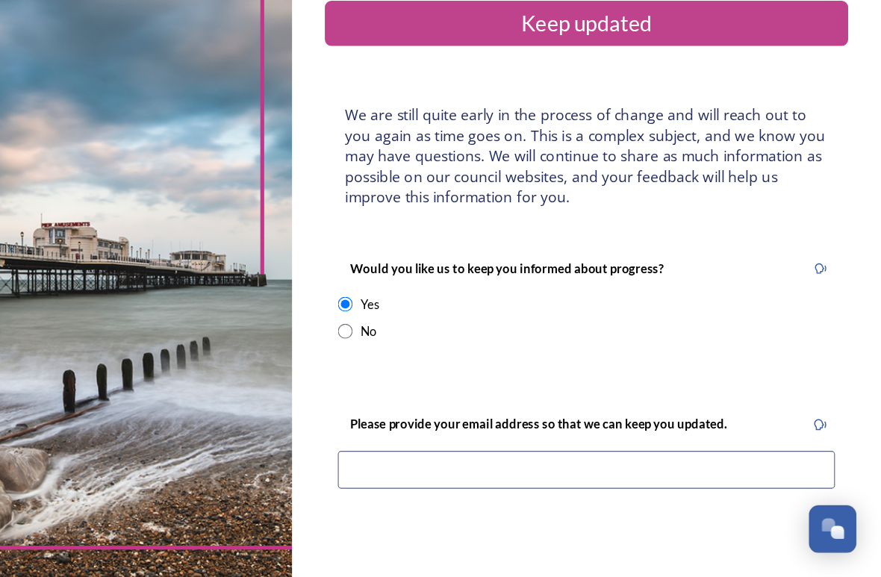
click at [387, 462] on input at bounding box center [613, 479] width 453 height 34
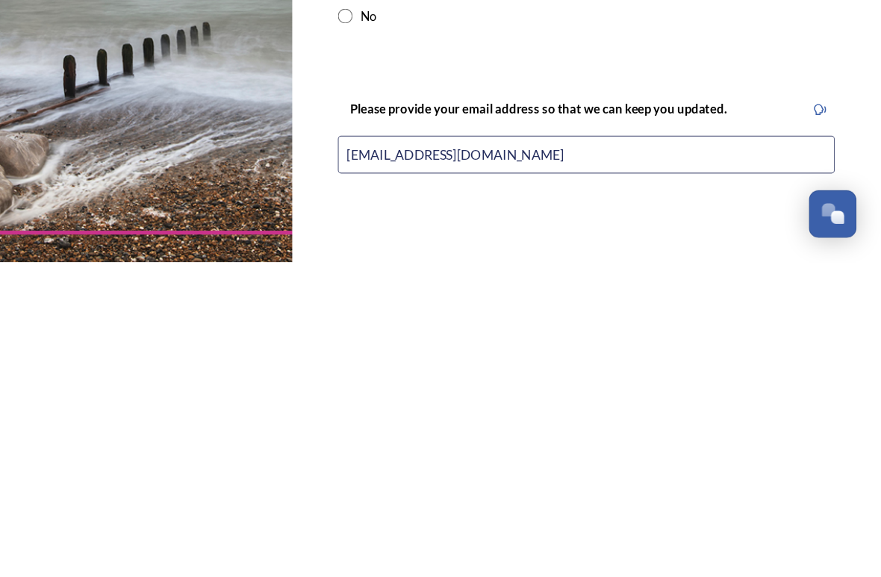
type input "[EMAIL_ADDRESS][DOMAIN_NAME]"
click at [784, 122] on div "Back Save Keep updated We are still quite early in the process of change and wi…" at bounding box center [613, 461] width 536 height 923
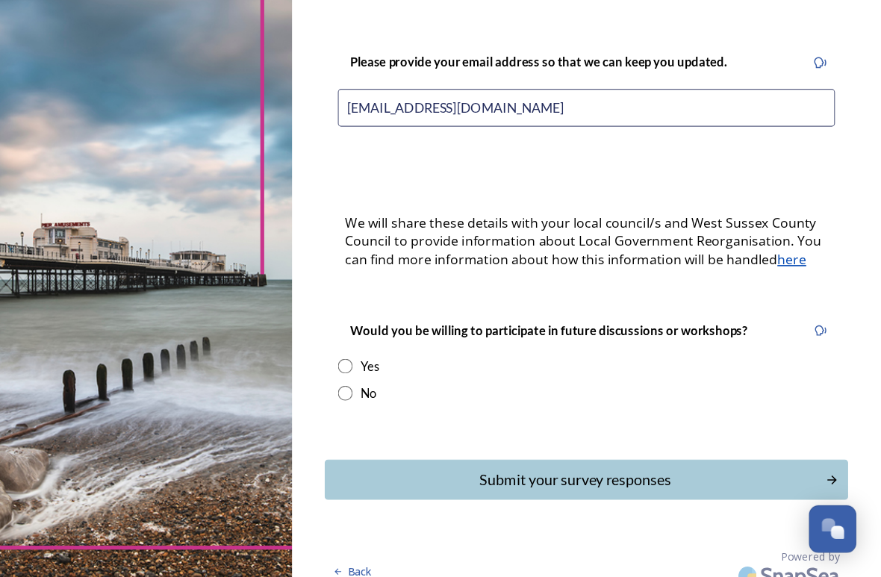
scroll to position [331, 0]
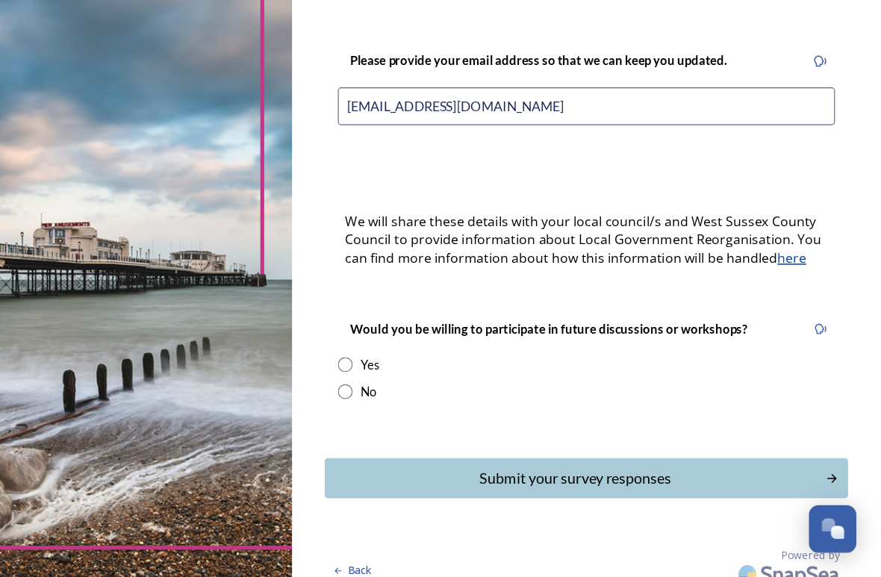
click at [387, 377] on input "radio" at bounding box center [393, 383] width 13 height 13
radio input "true"
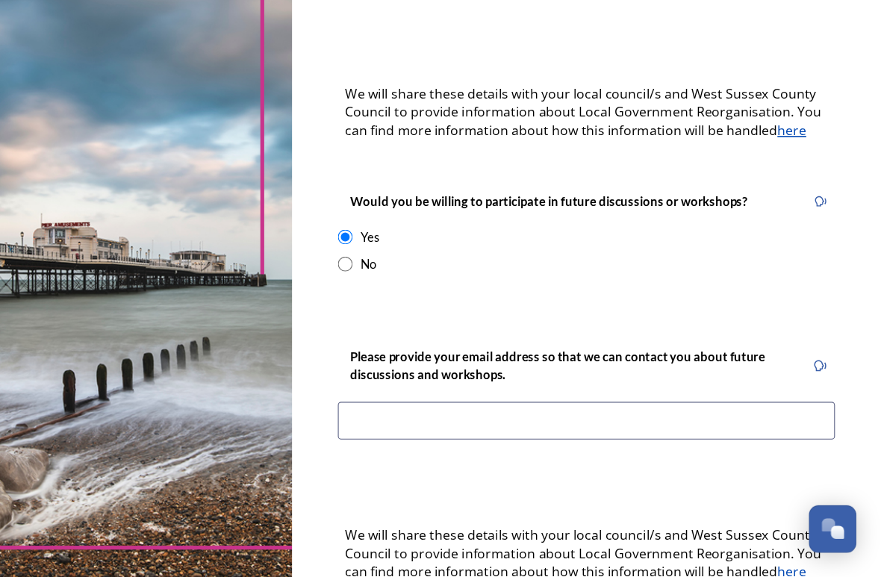
scroll to position [450, 0]
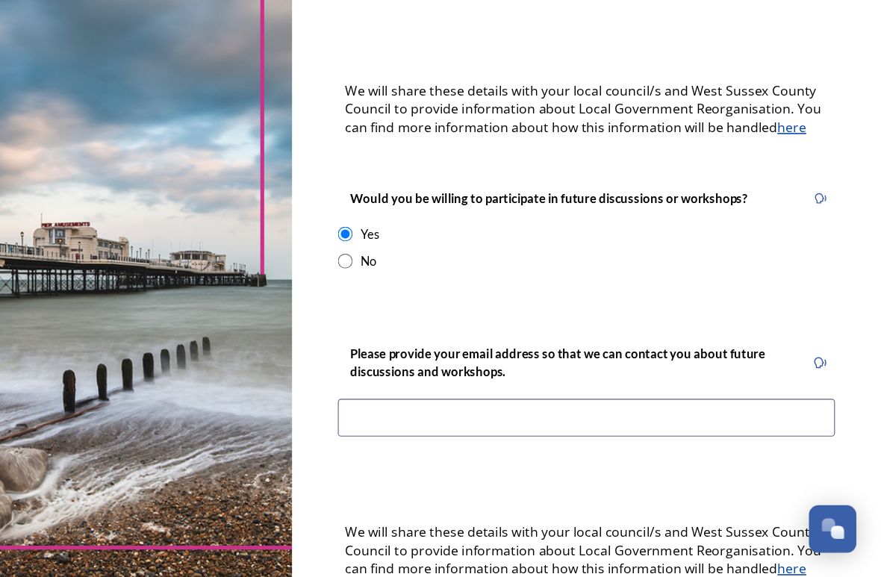
click at [387, 414] on input at bounding box center [613, 431] width 453 height 34
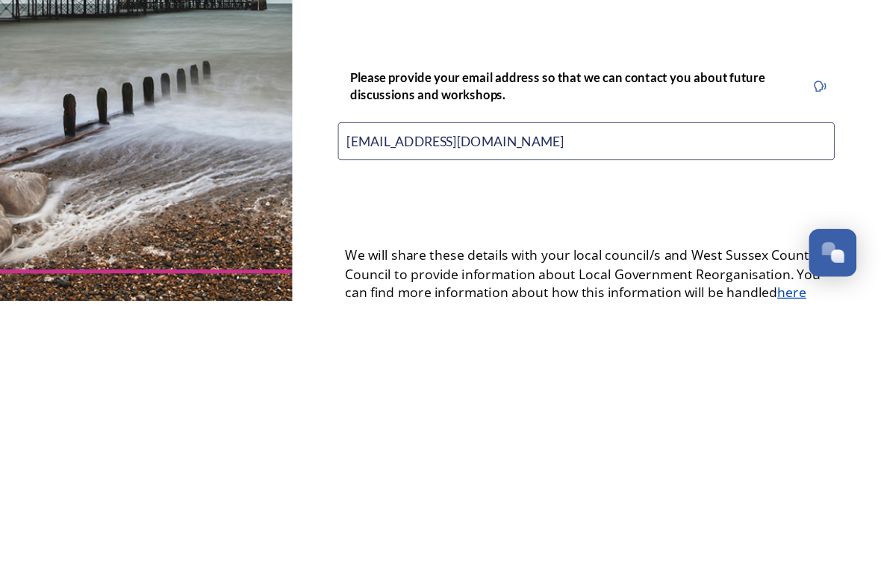
type input "[EMAIL_ADDRESS][DOMAIN_NAME]"
click at [763, 185] on div "Back Save Keep updated We are still quite early in the process of change and wi…" at bounding box center [613, 141] width 476 height 1183
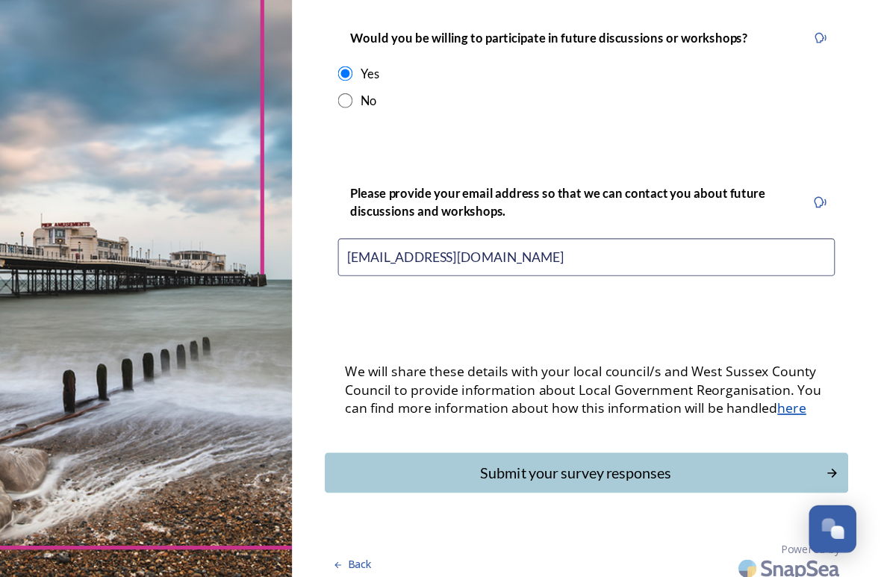
scroll to position [594, 0]
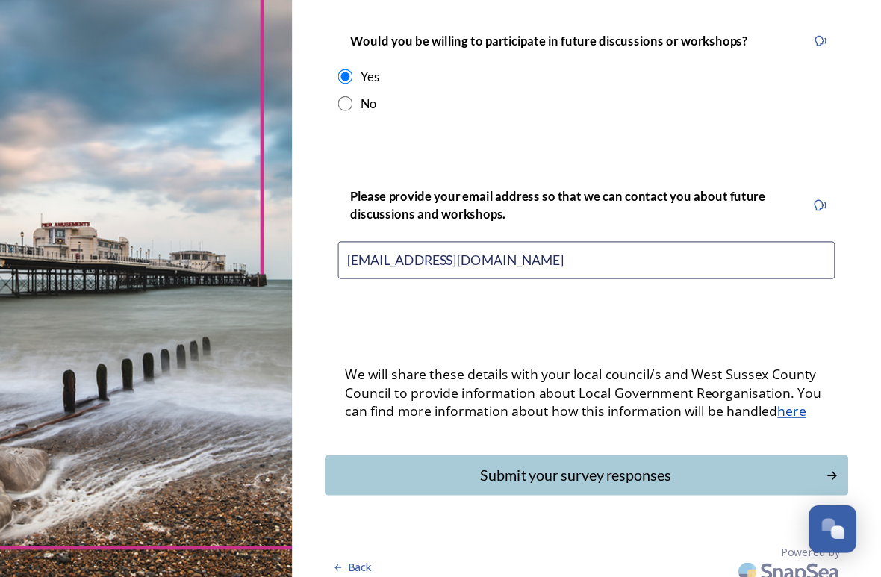
click at [559, 474] on div "Submit your survey responses" at bounding box center [603, 484] width 440 height 20
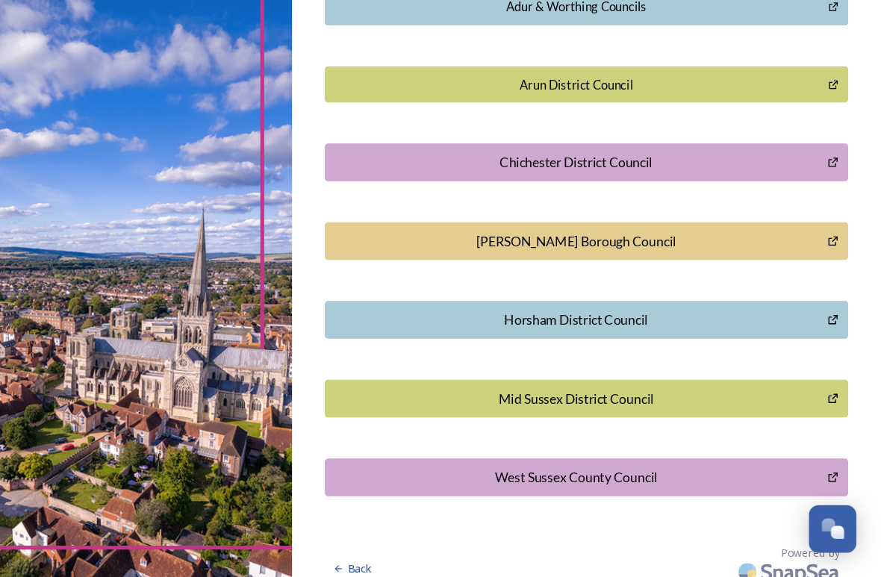
scroll to position [371, 0]
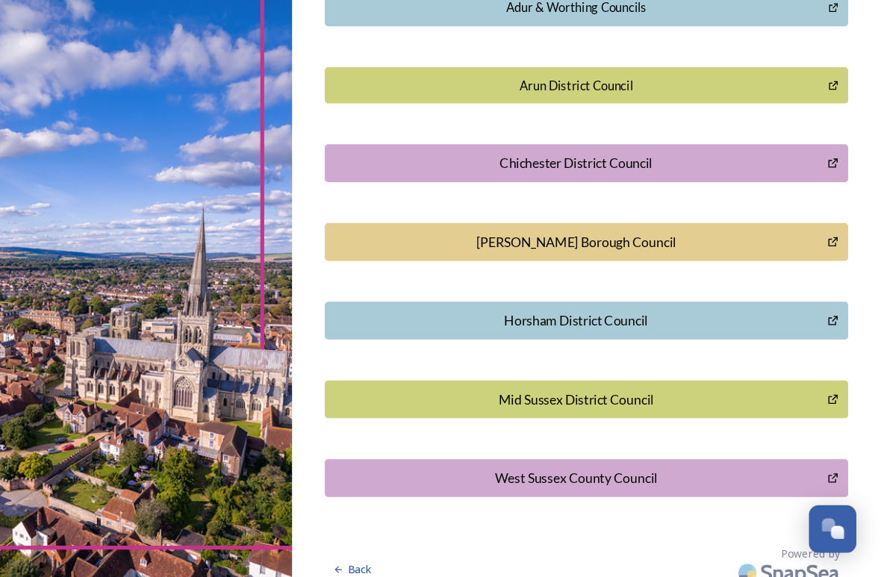
click at [397, 511] on span "Back" at bounding box center [407, 570] width 21 height 14
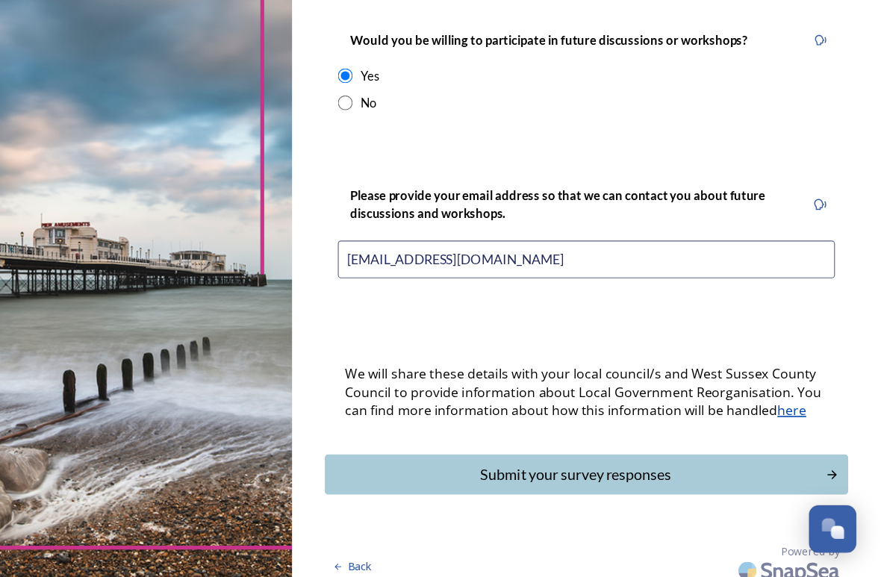
scroll to position [594, 0]
click at [529, 474] on div "Submit your survey responses" at bounding box center [603, 484] width 440 height 20
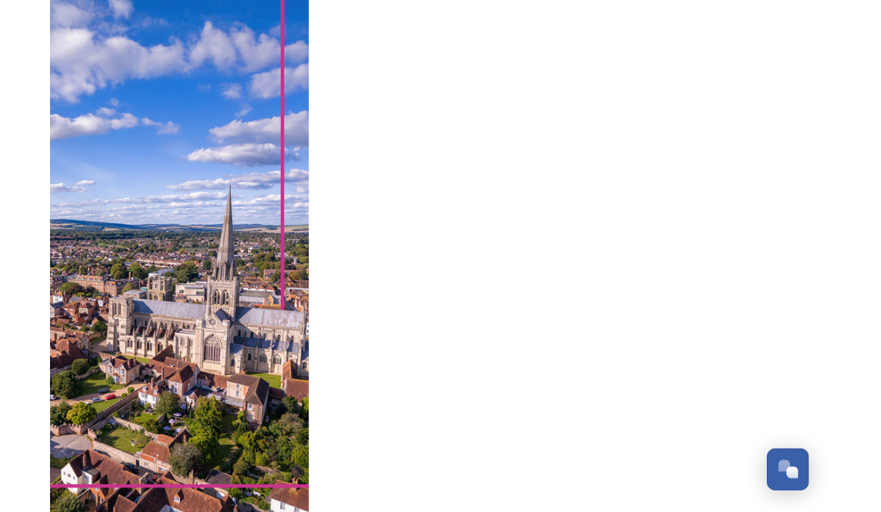
scroll to position [0, 0]
